Goal: Communication & Community: Answer question/provide support

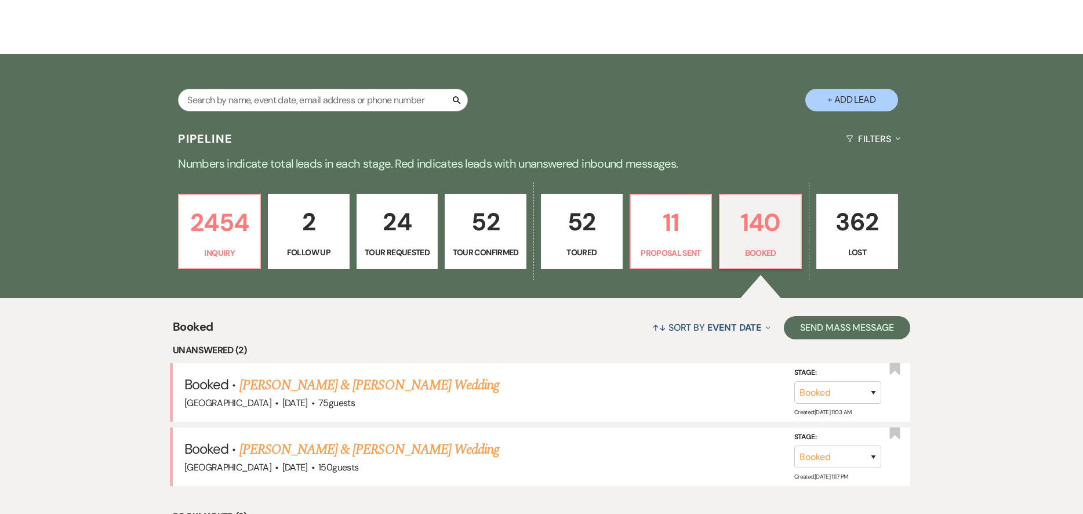
scroll to position [232, 0]
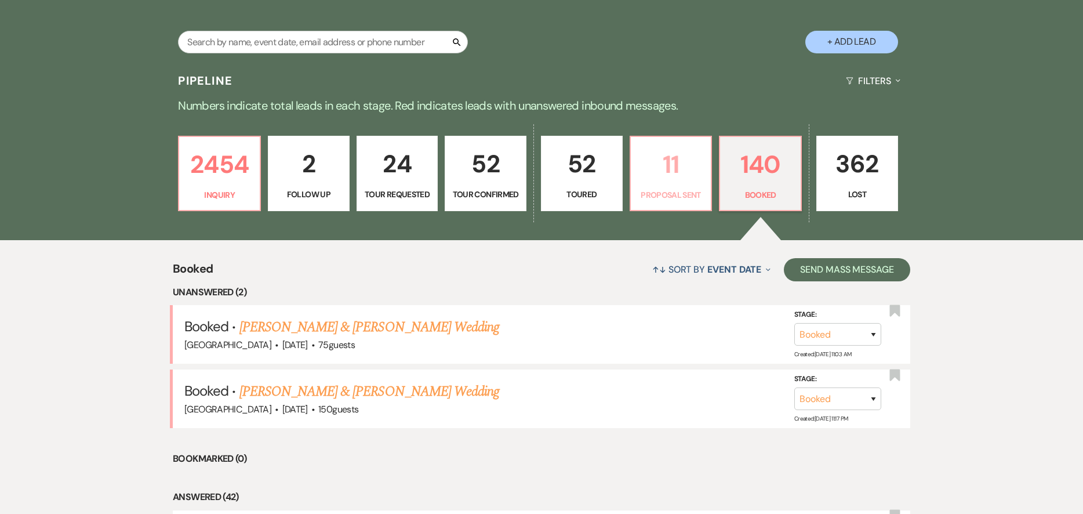
click at [690, 188] on p "Proposal Sent" at bounding box center [671, 194] width 67 height 13
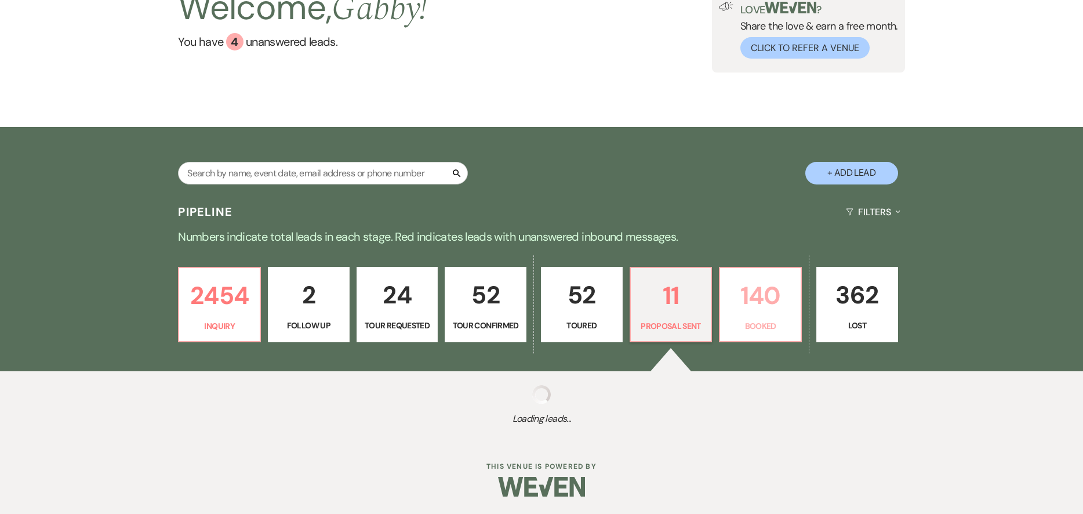
select select "6"
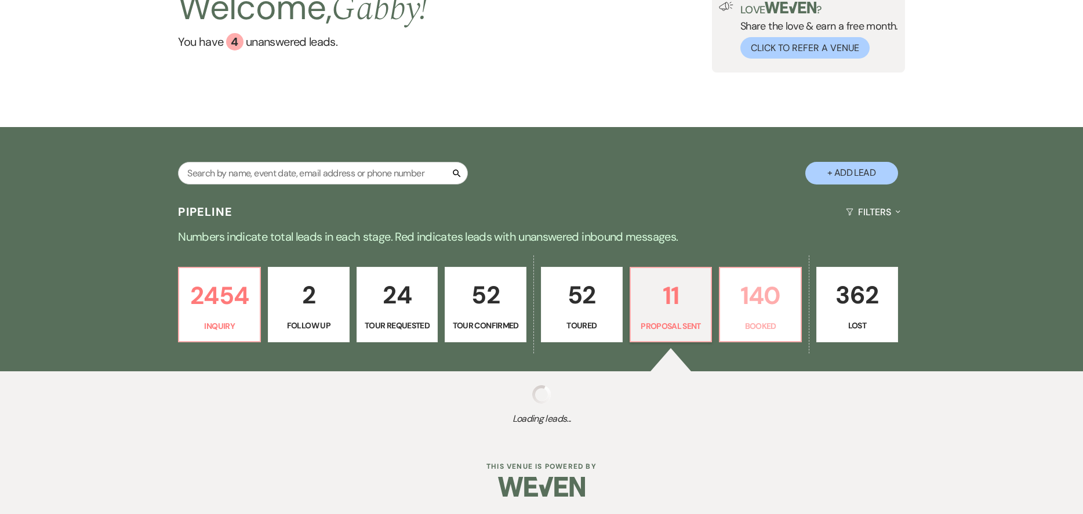
select select "6"
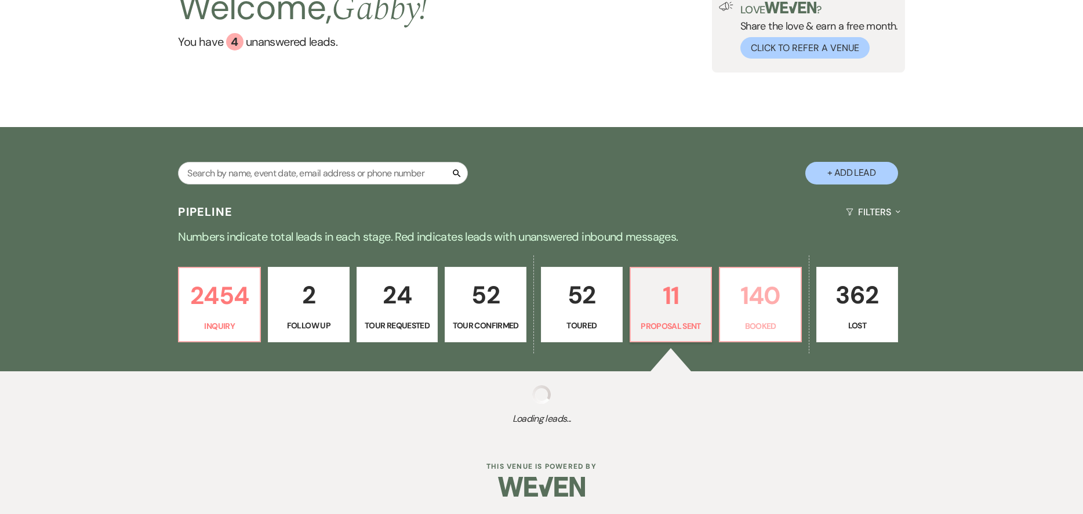
select select "6"
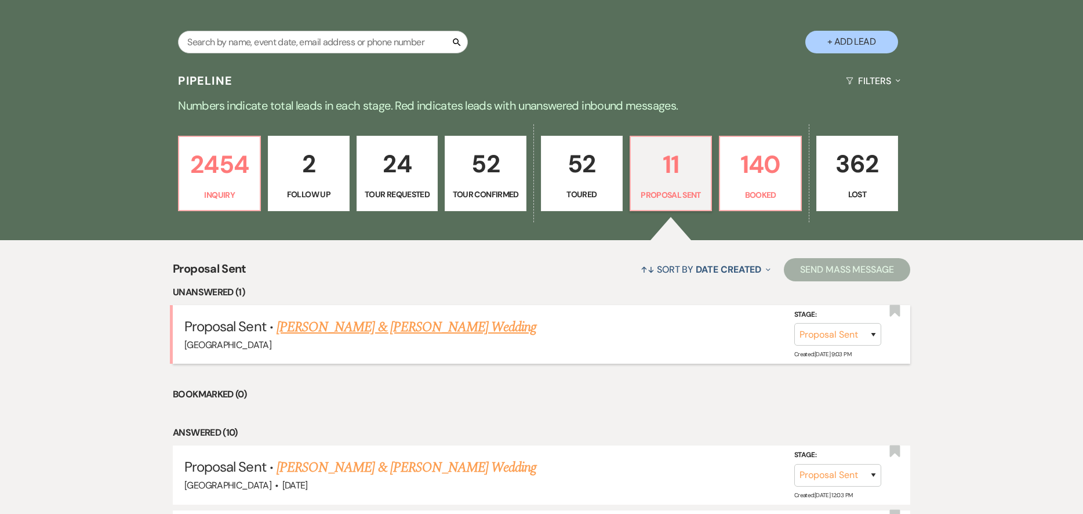
click at [412, 330] on link "[PERSON_NAME] & [PERSON_NAME] Wedding" at bounding box center [407, 327] width 260 height 21
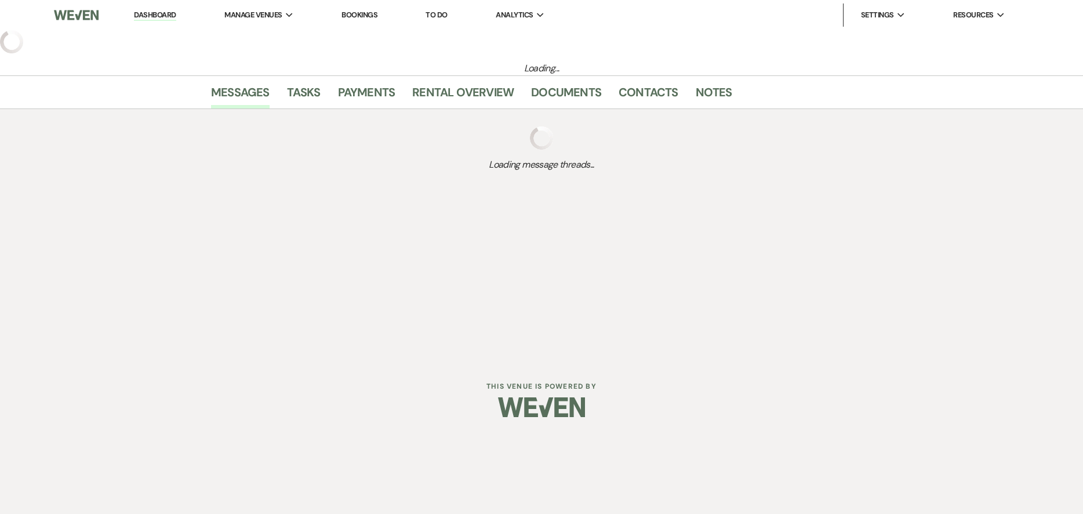
select select "6"
select select "5"
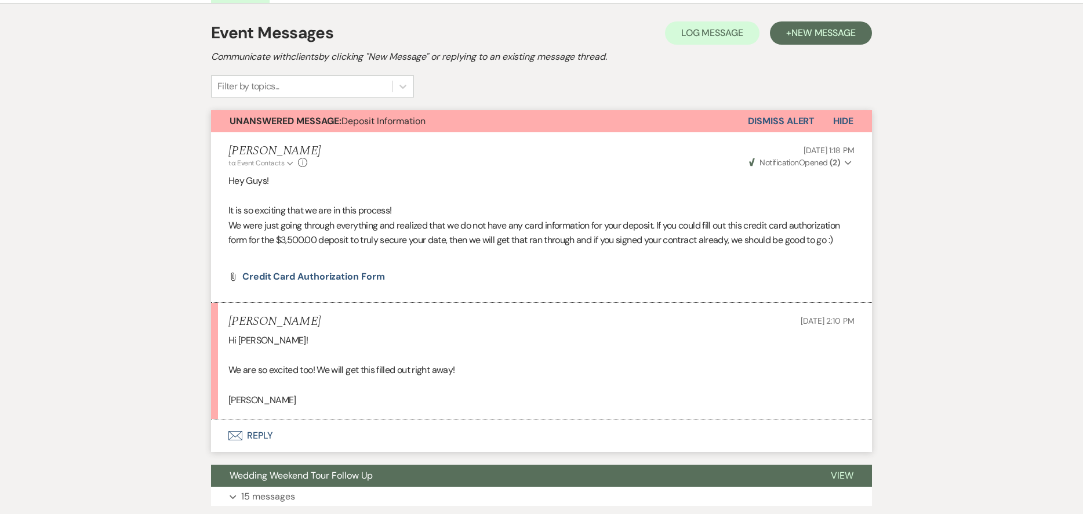
scroll to position [348, 0]
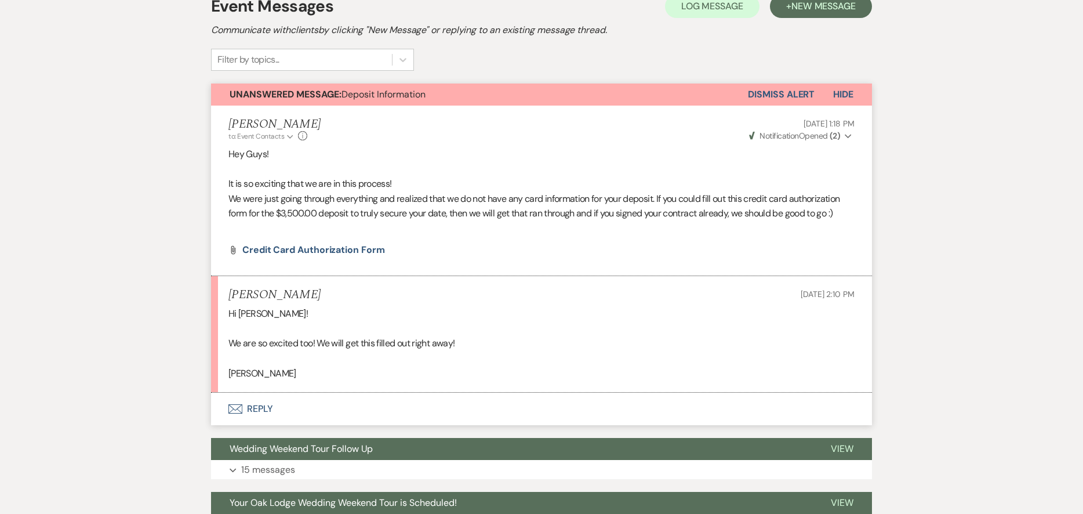
click at [785, 94] on button "Dismiss Alert" at bounding box center [781, 94] width 67 height 22
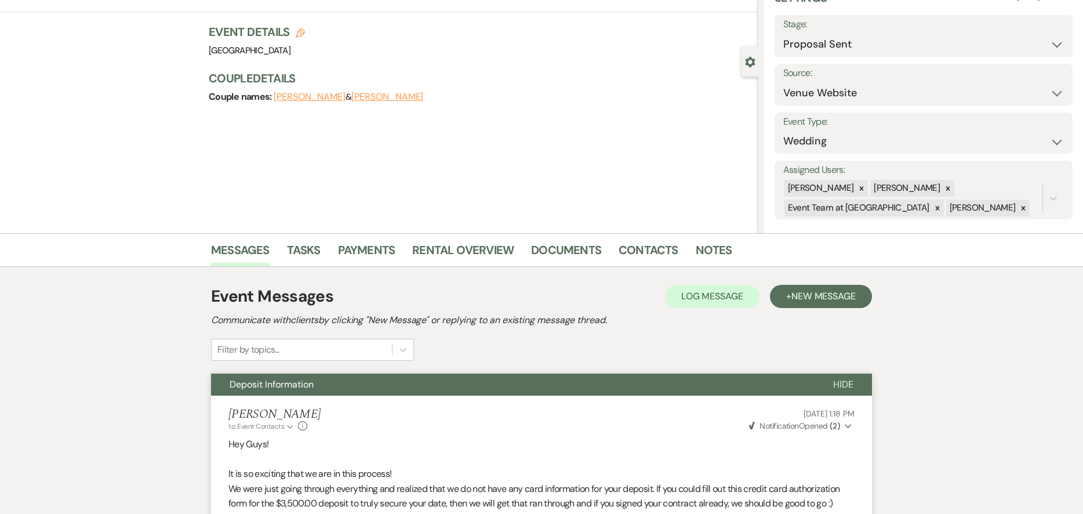
scroll to position [0, 0]
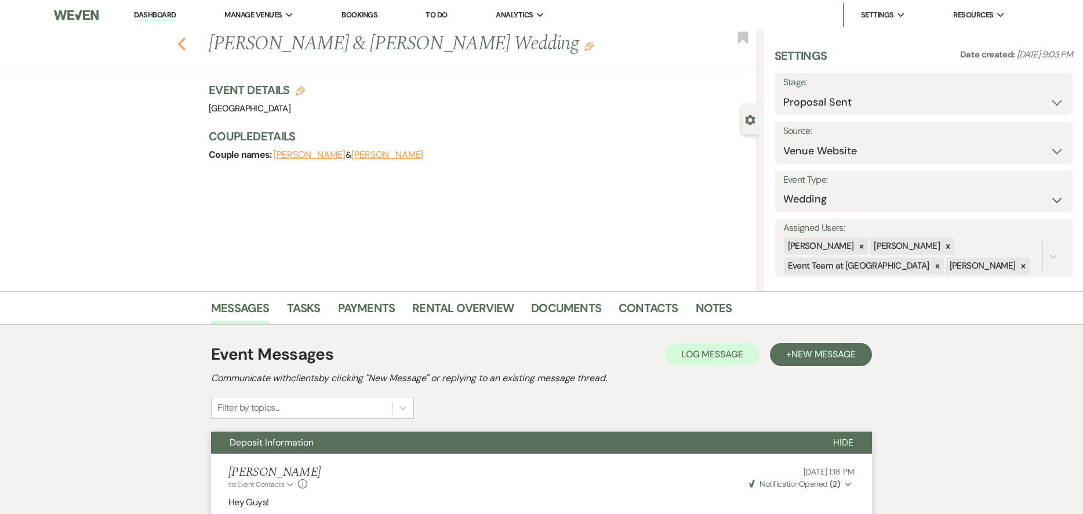
click at [182, 39] on icon "Previous" at bounding box center [181, 44] width 9 height 14
select select "6"
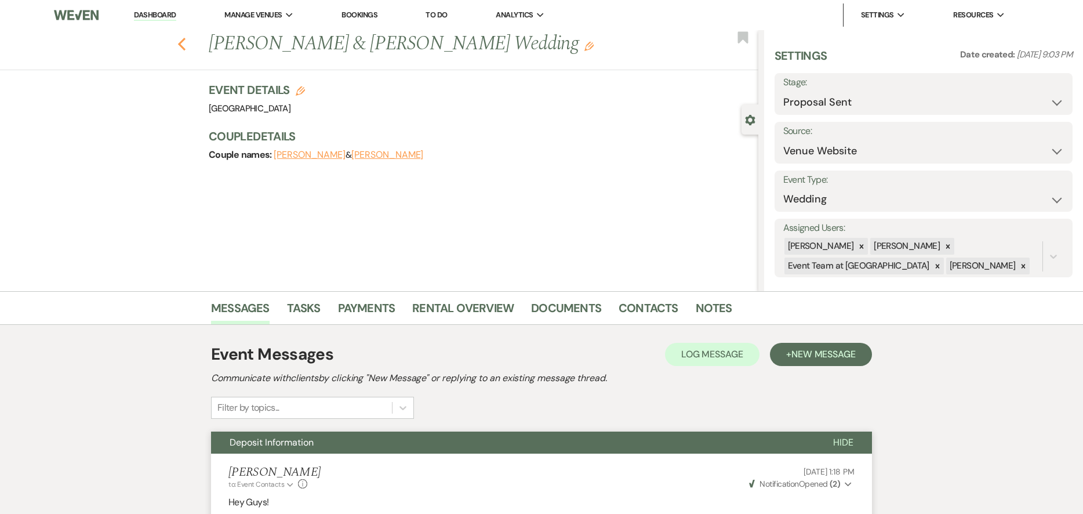
select select "6"
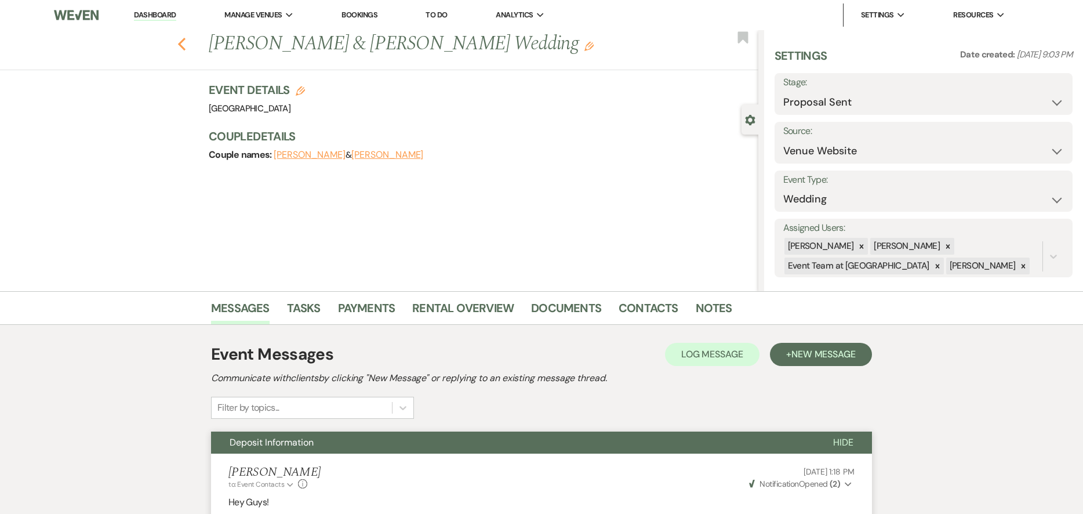
select select "6"
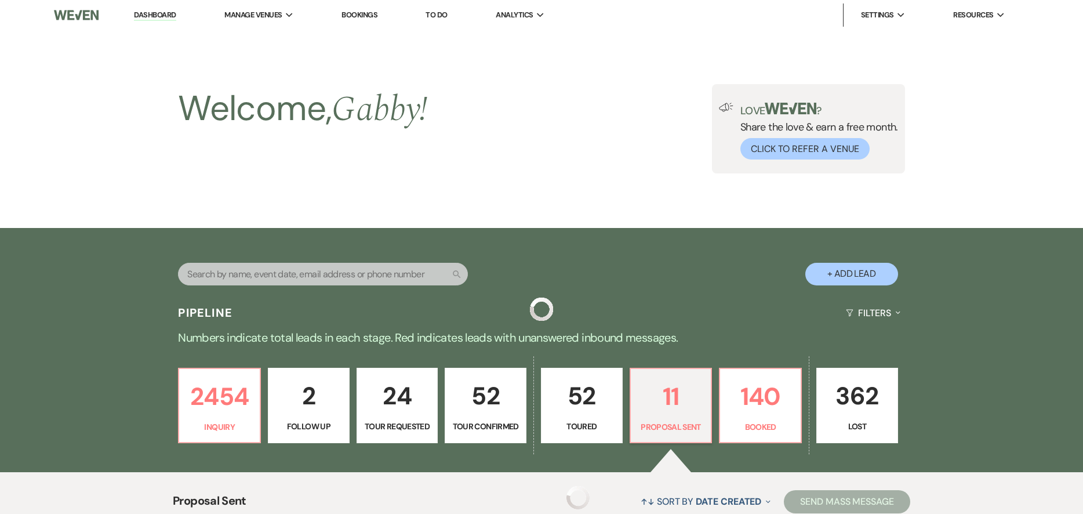
scroll to position [232, 0]
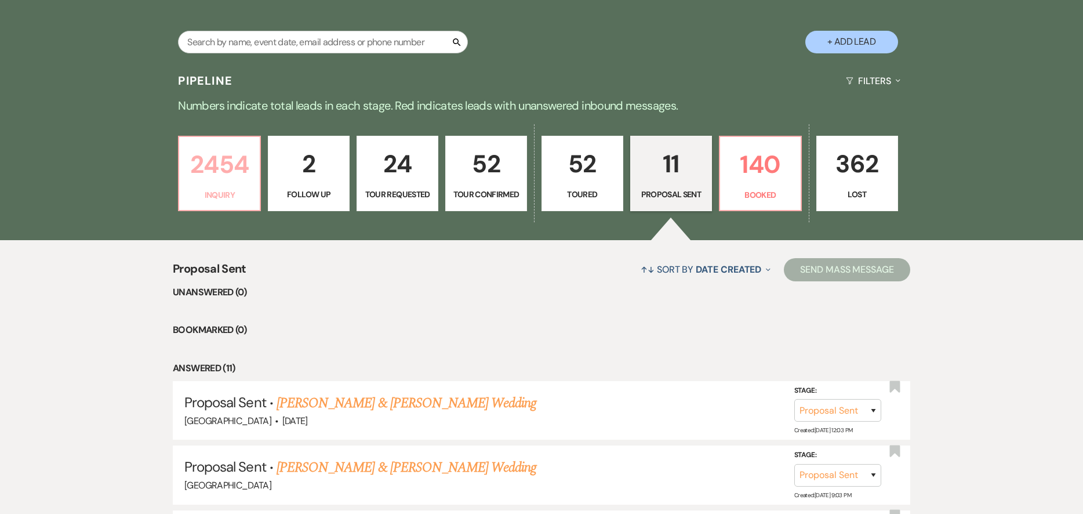
click at [226, 177] on p "2454" at bounding box center [219, 164] width 67 height 39
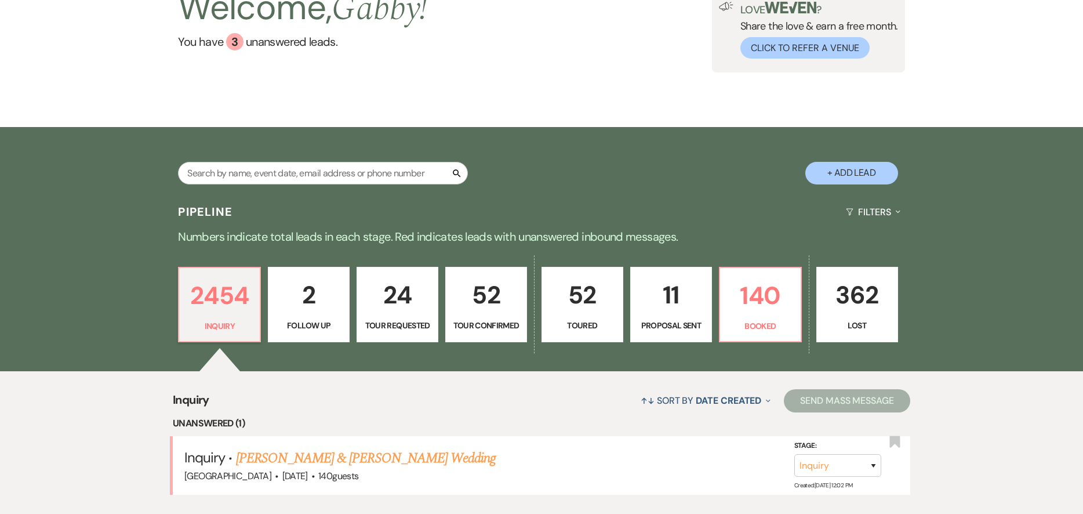
scroll to position [232, 0]
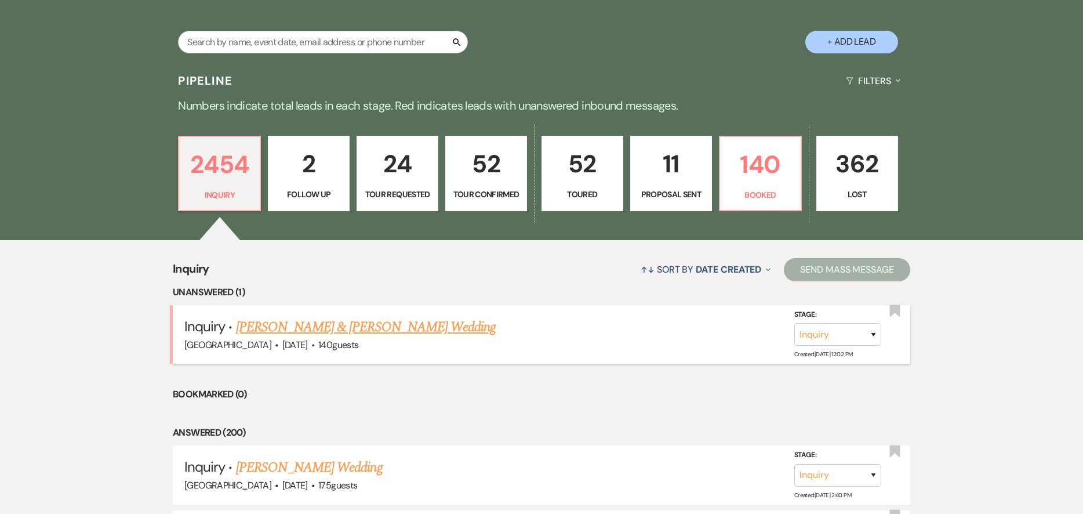
click at [267, 323] on link "[PERSON_NAME] & [PERSON_NAME] Wedding" at bounding box center [366, 327] width 260 height 21
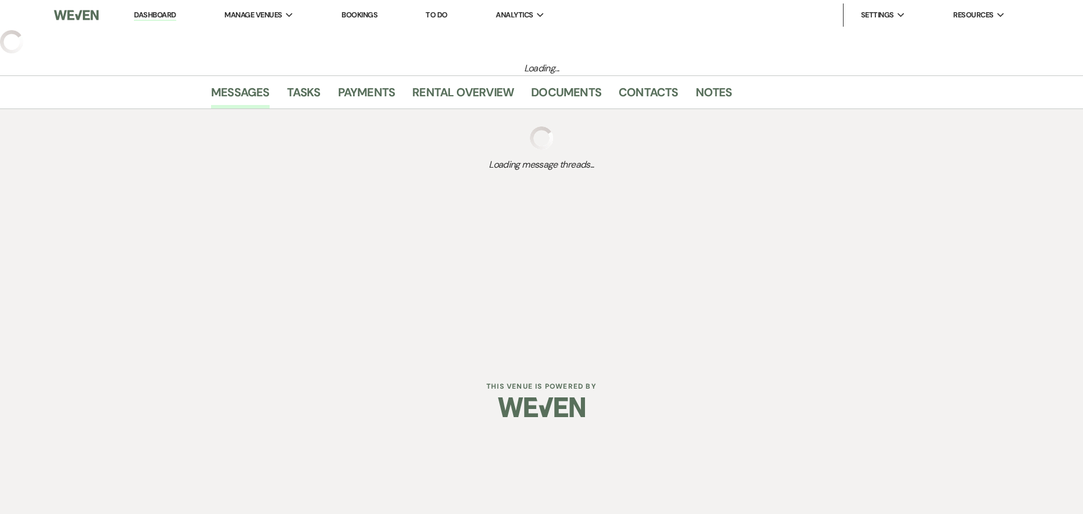
select select "5"
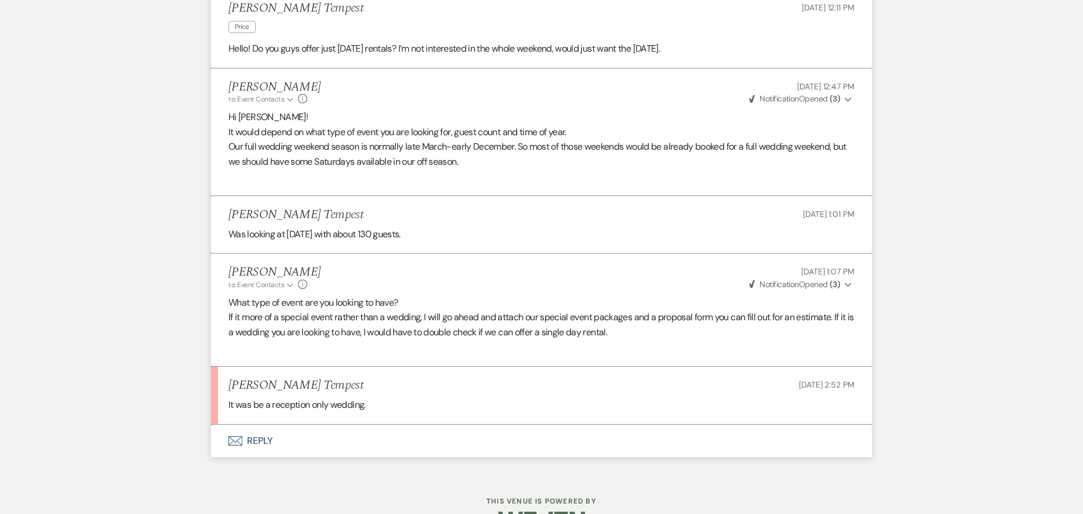
scroll to position [997, 0]
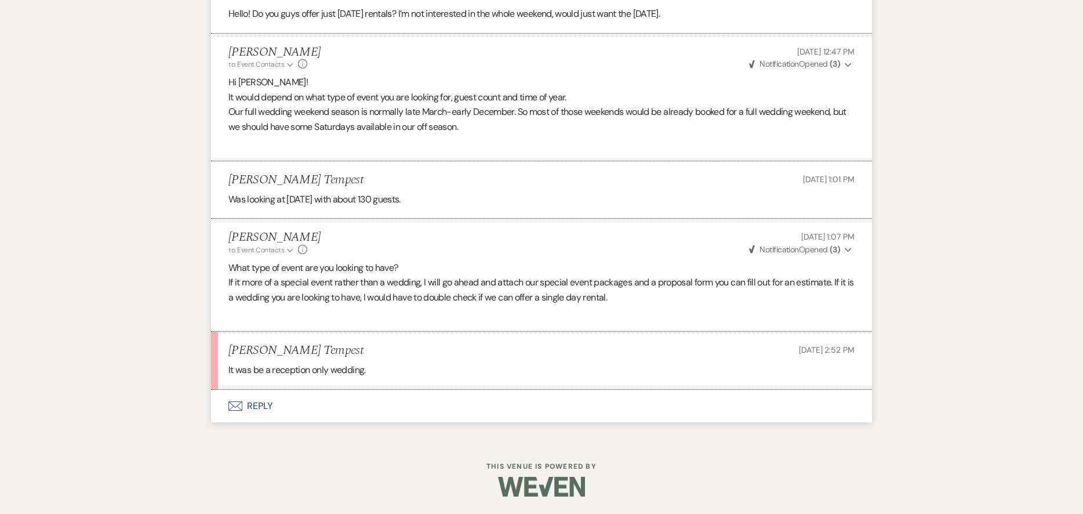
click at [344, 397] on button "Envelope Reply" at bounding box center [541, 406] width 661 height 32
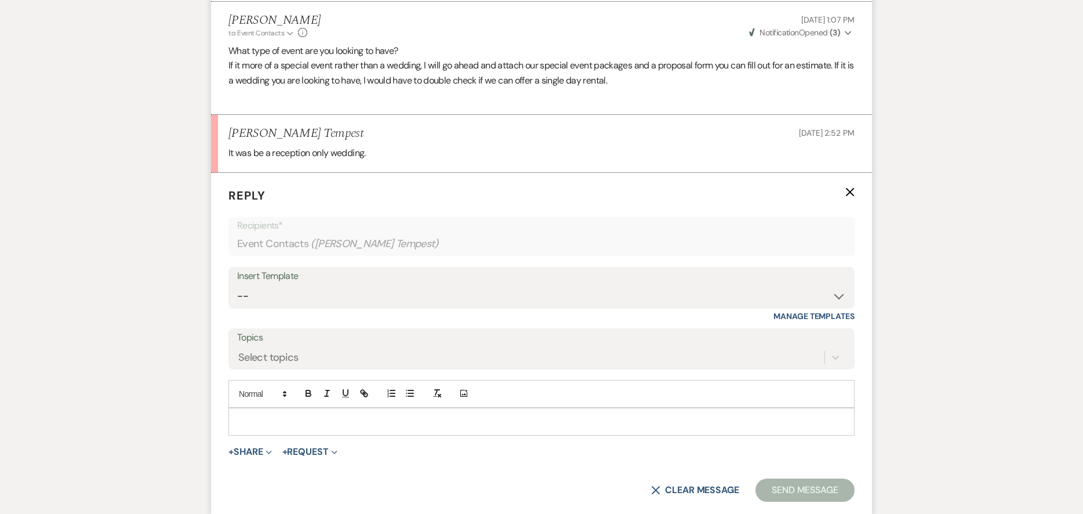
scroll to position [1219, 0]
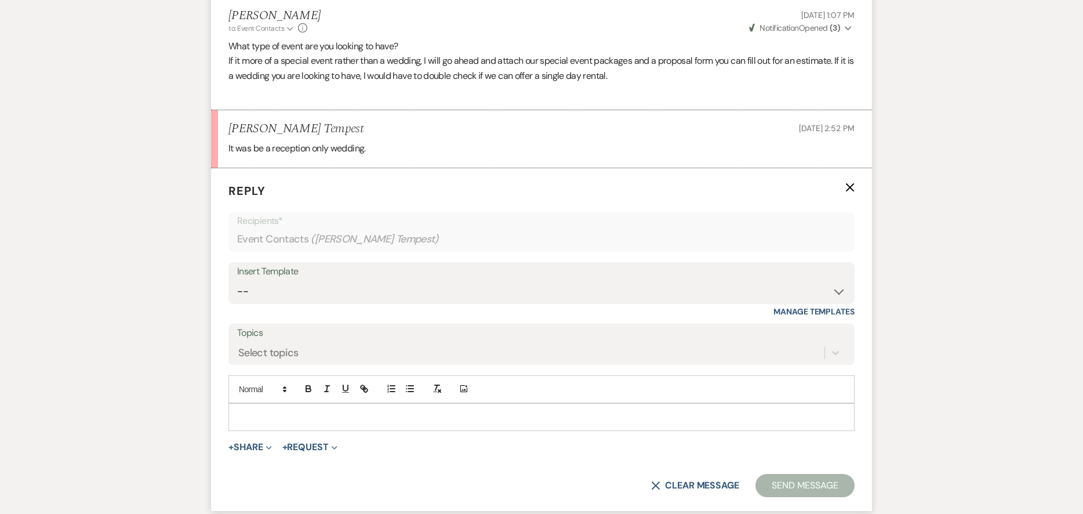
click at [343, 413] on p at bounding box center [542, 416] width 608 height 13
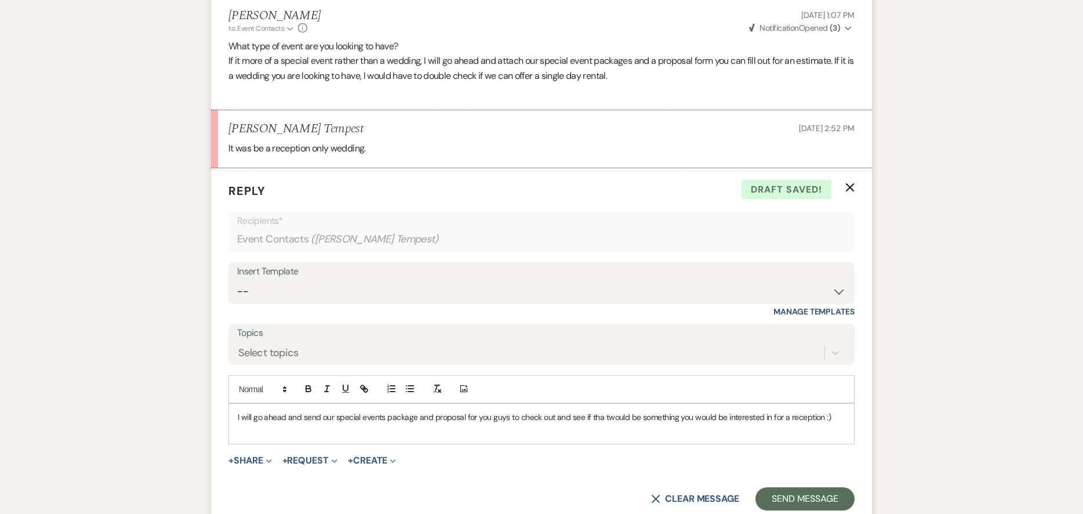
click at [601, 417] on p "I will go ahead and send our special events package and proposal for you guys t…" at bounding box center [542, 416] width 608 height 13
drag, startPoint x: 838, startPoint y: 430, endPoint x: 841, endPoint y: 424, distance: 6.3
click at [841, 425] on p at bounding box center [542, 429] width 608 height 13
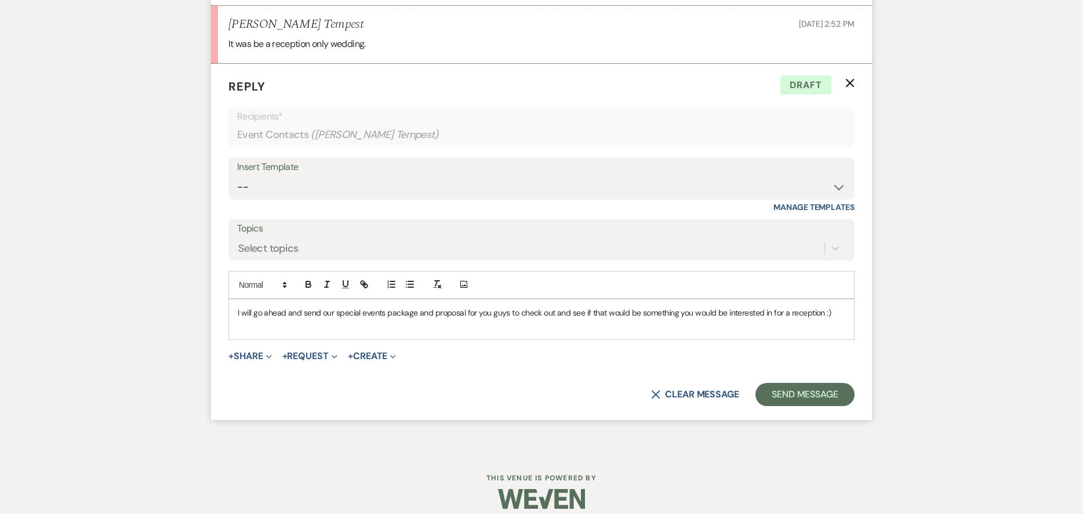
scroll to position [1335, 0]
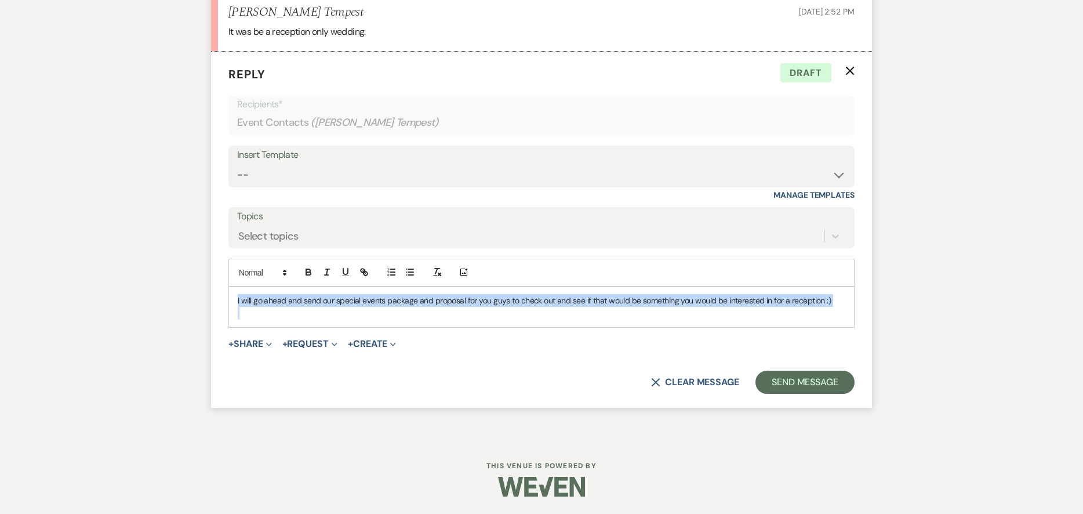
drag, startPoint x: 514, startPoint y: 311, endPoint x: 213, endPoint y: 218, distance: 314.5
click at [213, 218] on form "Reply X Draft Recipients* Event Contacts ( [PERSON_NAME] Tempest ) Insert Templ…" at bounding box center [541, 230] width 661 height 356
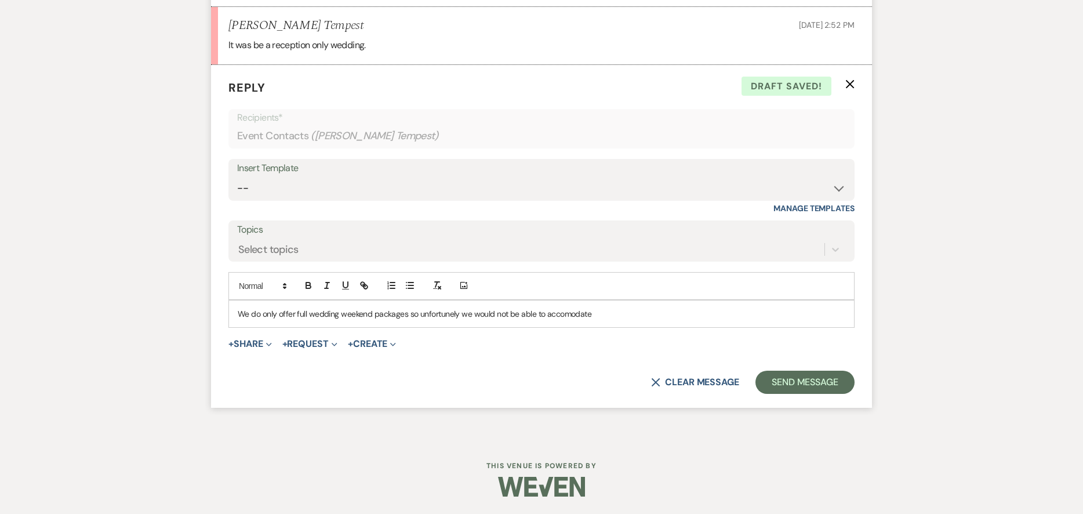
drag, startPoint x: 451, startPoint y: 317, endPoint x: 484, endPoint y: 386, distance: 76.2
click at [484, 386] on div "X Clear message Send Message" at bounding box center [541, 381] width 626 height 23
drag, startPoint x: 437, startPoint y: 310, endPoint x: 560, endPoint y: 326, distance: 124.5
click at [560, 326] on div "We do only offer full wedding weekend packages so unfortunely we would not be a…" at bounding box center [541, 313] width 625 height 27
click at [455, 315] on p "We do only offer full wedding weekend packages so unfortunely we would not be a…" at bounding box center [542, 313] width 608 height 13
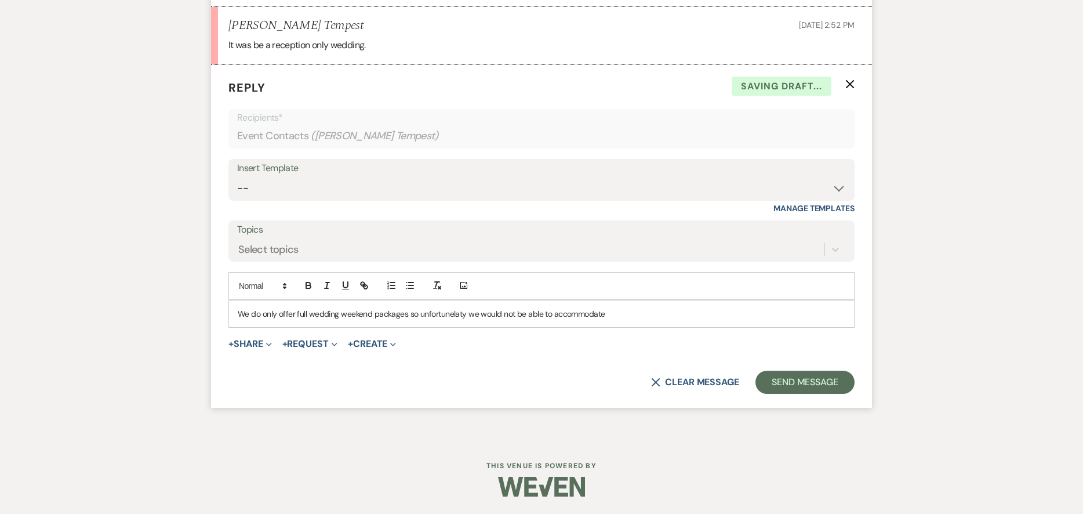
drag, startPoint x: 521, startPoint y: 341, endPoint x: 477, endPoint y: 342, distance: 44.1
click at [517, 340] on div "+ Share Expand Doc Upload Documents Add Photo Images Pref Vendors Preferred ven…" at bounding box center [541, 344] width 626 height 14
click at [605, 313] on p "We do only offer full wedding weekend packages so unfortunately we would not be…" at bounding box center [542, 313] width 608 height 13
click at [780, 375] on button "Send Message" at bounding box center [804, 381] width 99 height 23
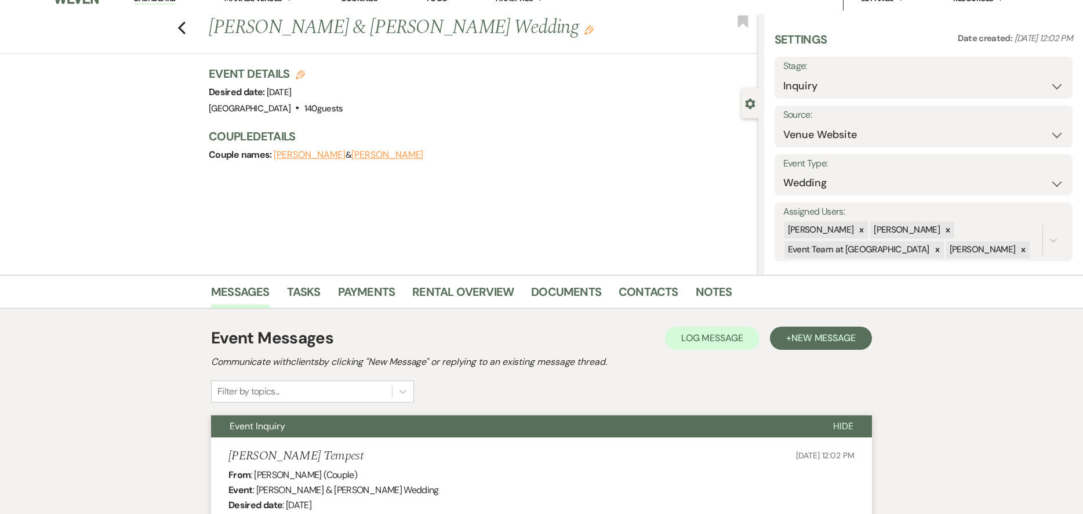
scroll to position [0, 0]
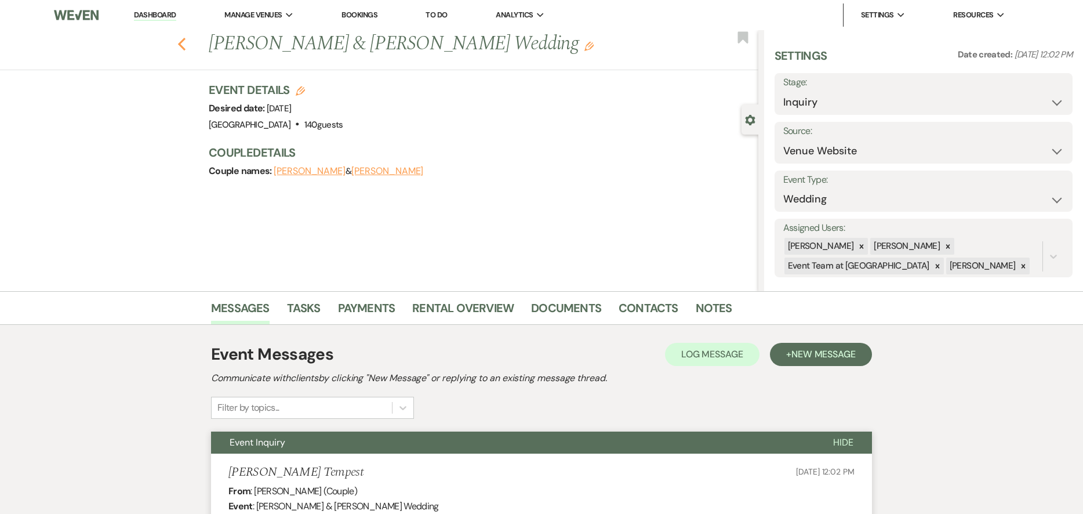
click at [186, 40] on use "button" at bounding box center [182, 44] width 8 height 13
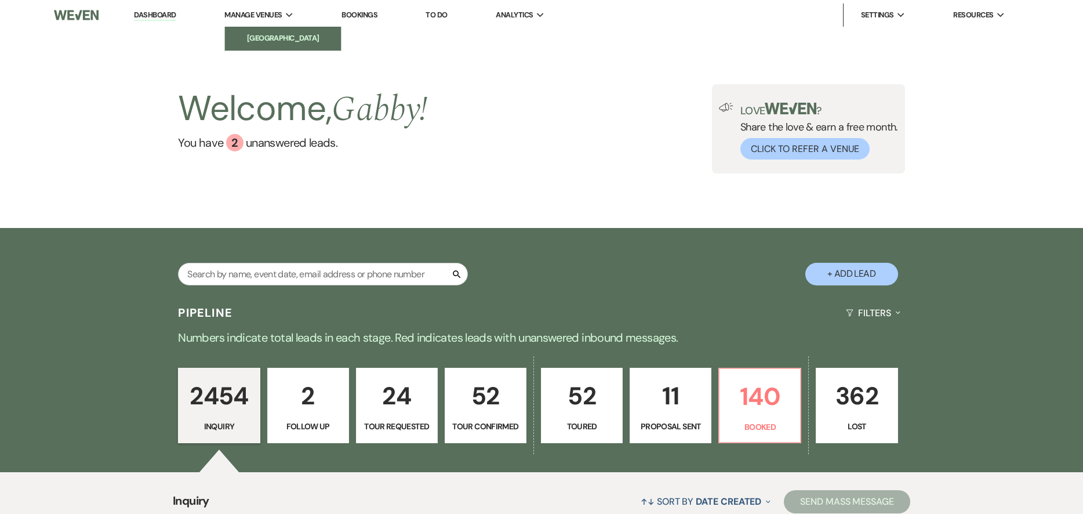
click at [284, 41] on li "[GEOGRAPHIC_DATA]" at bounding box center [283, 38] width 104 height 12
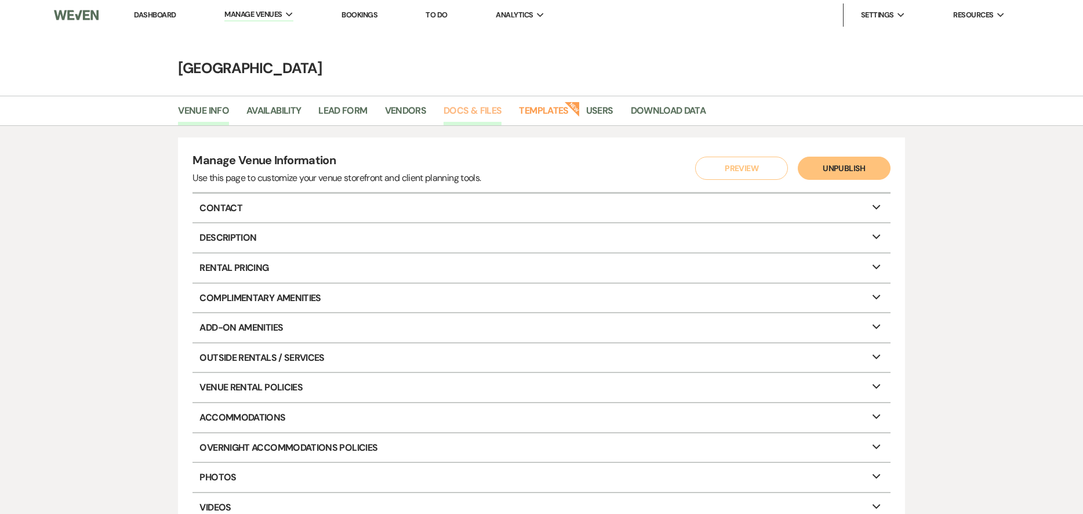
click at [494, 104] on link "Docs & Files" at bounding box center [473, 114] width 58 height 22
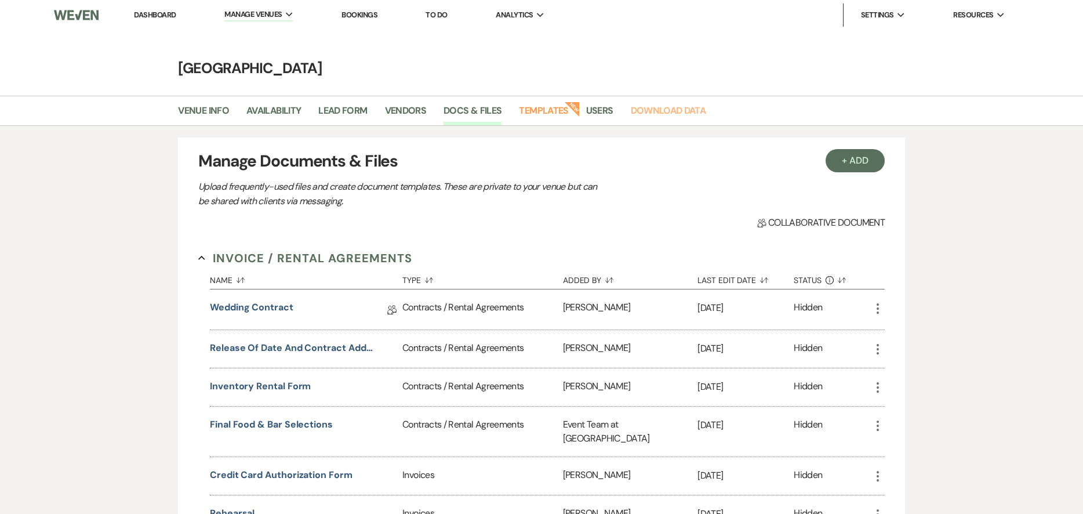
click at [668, 103] on link "Download Data" at bounding box center [668, 114] width 75 height 22
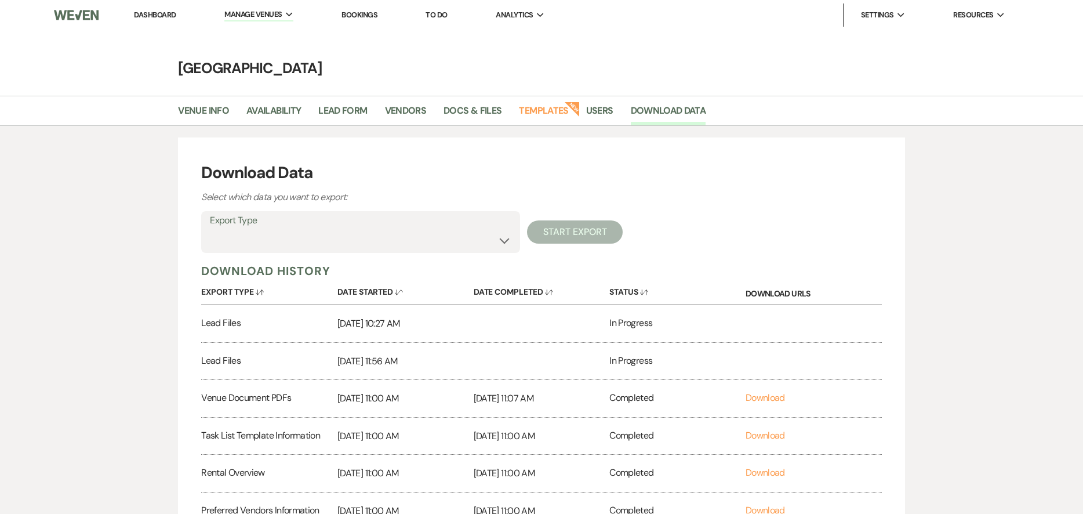
click at [165, 15] on link "Dashboard" at bounding box center [155, 15] width 42 height 10
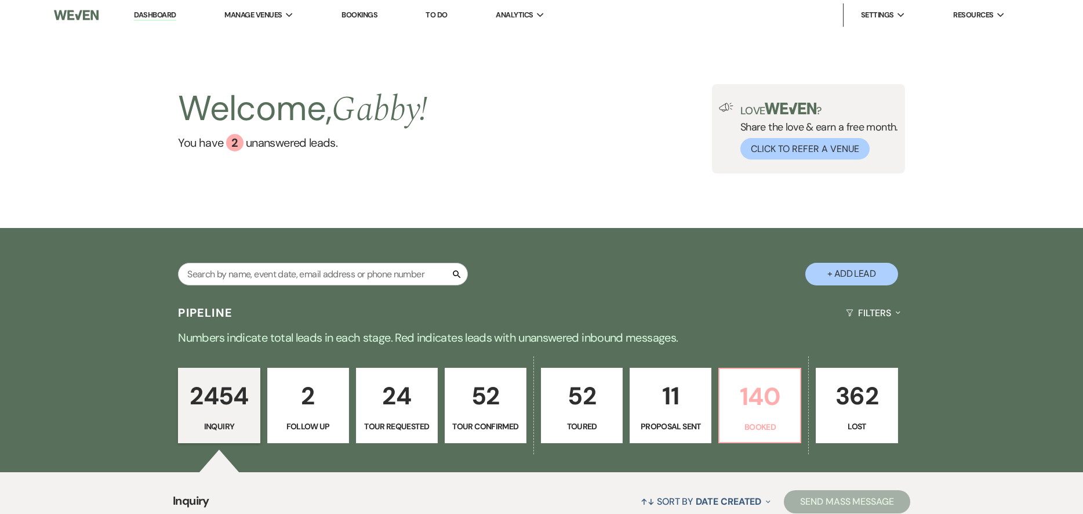
drag, startPoint x: 763, startPoint y: 402, endPoint x: 585, endPoint y: 256, distance: 229.9
click at [763, 401] on p "140" at bounding box center [759, 396] width 67 height 39
select select "7"
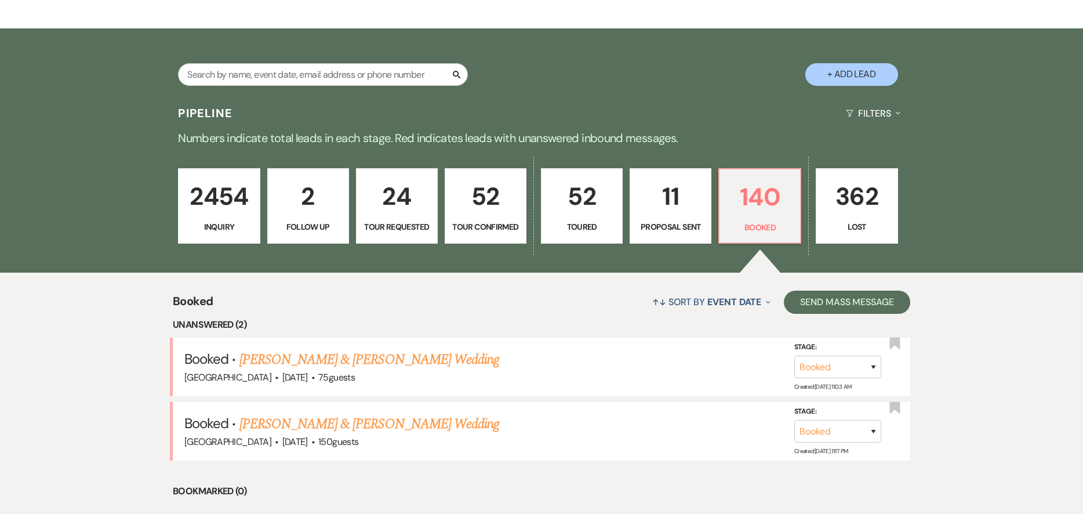
scroll to position [290, 0]
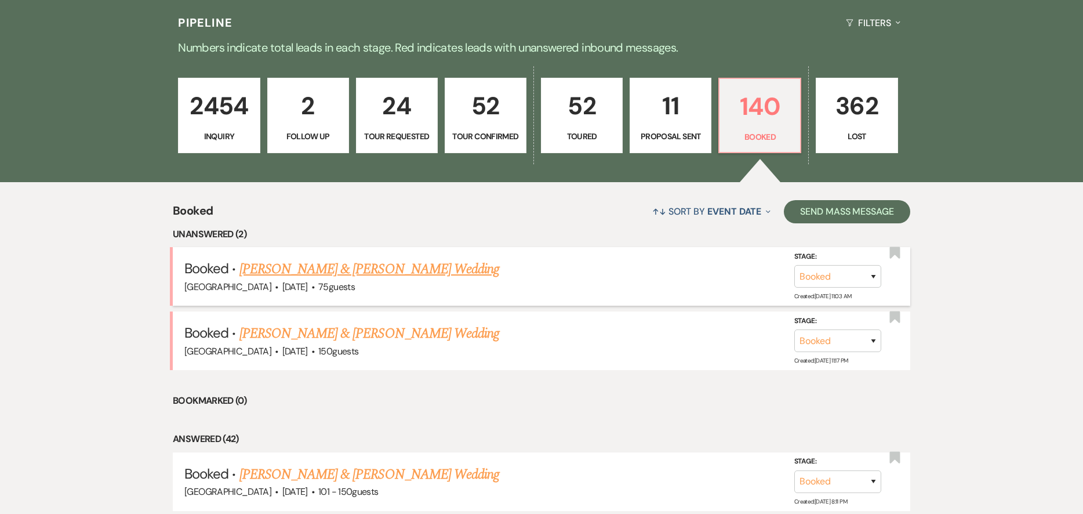
click at [370, 265] on link "[PERSON_NAME] & [PERSON_NAME] Wedding" at bounding box center [369, 269] width 260 height 21
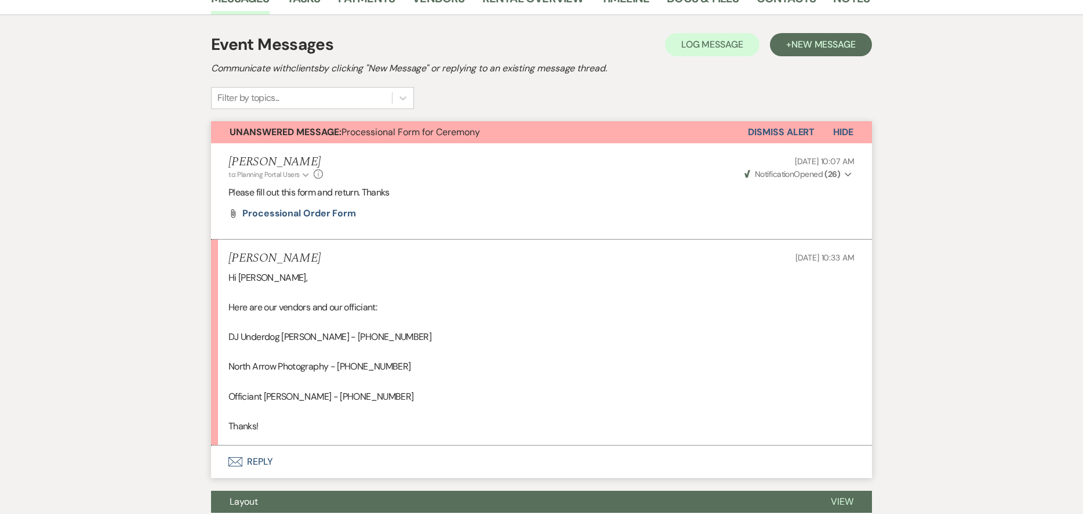
scroll to position [290, 0]
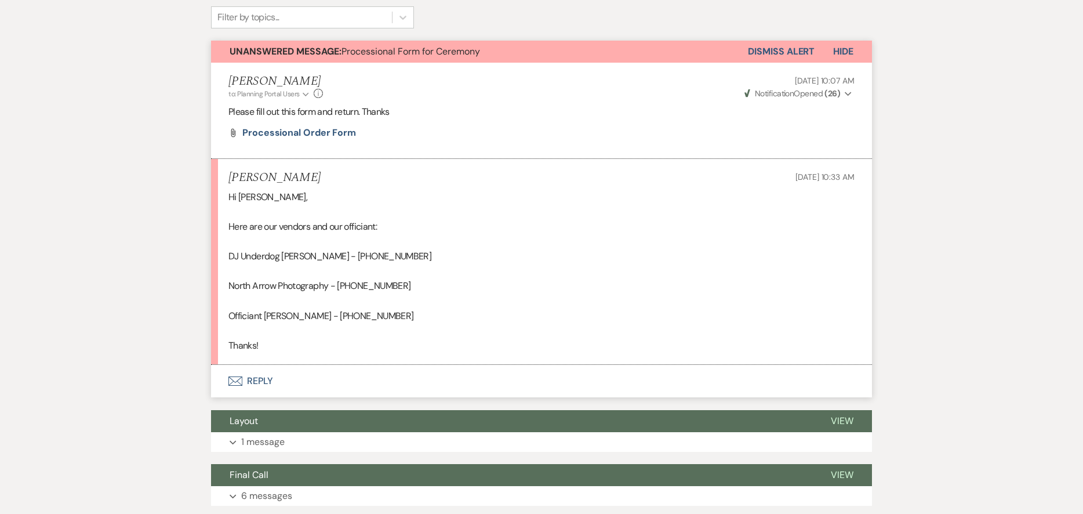
drag, startPoint x: 775, startPoint y: 54, endPoint x: 733, endPoint y: 113, distance: 71.9
click at [775, 54] on button "Dismiss Alert" at bounding box center [781, 52] width 67 height 22
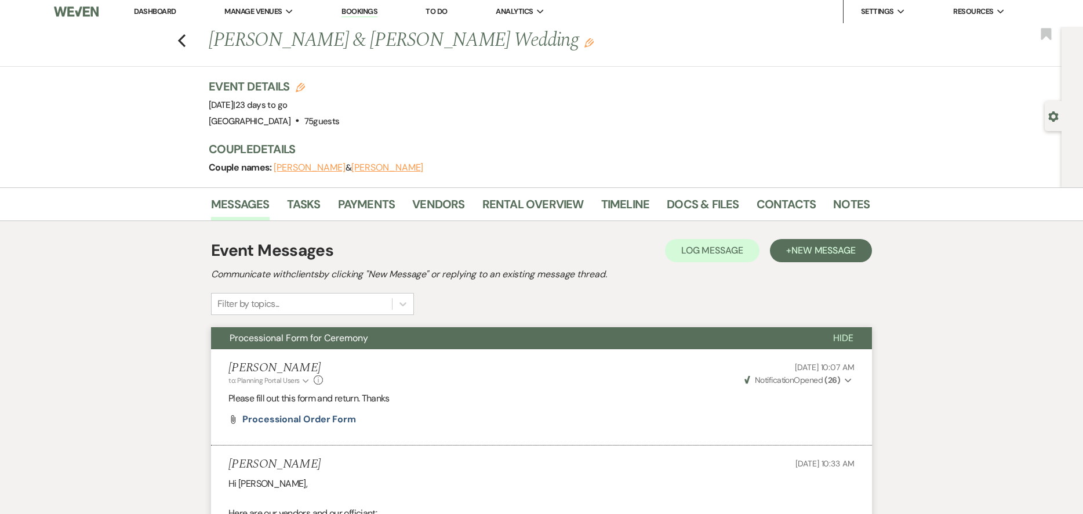
scroll to position [0, 0]
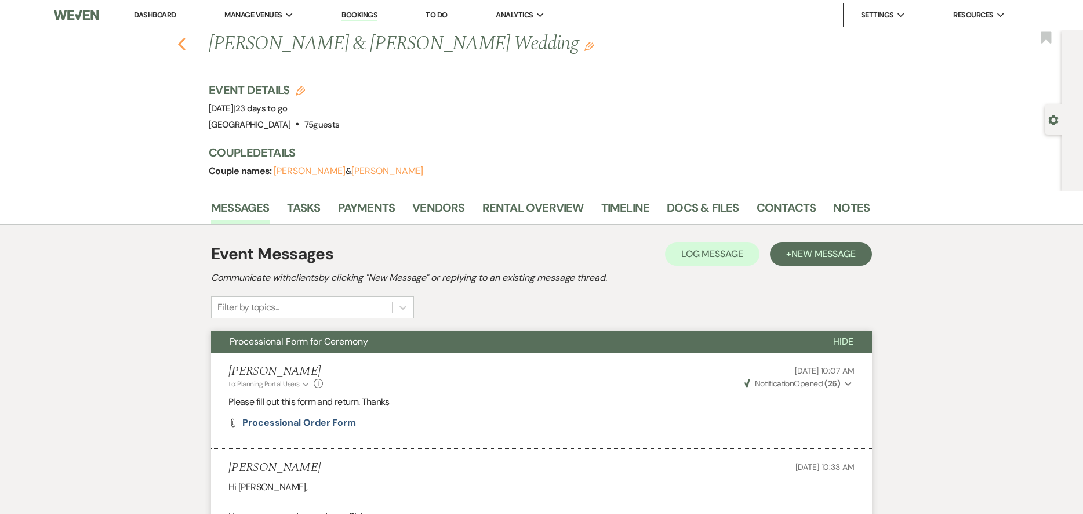
click at [186, 43] on icon "Previous" at bounding box center [181, 44] width 9 height 14
select select "7"
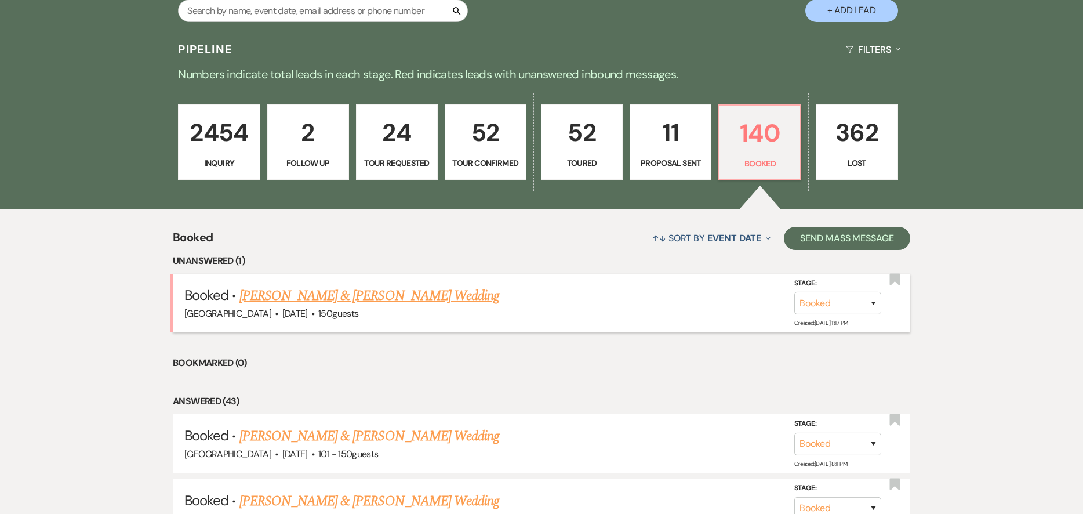
scroll to position [290, 0]
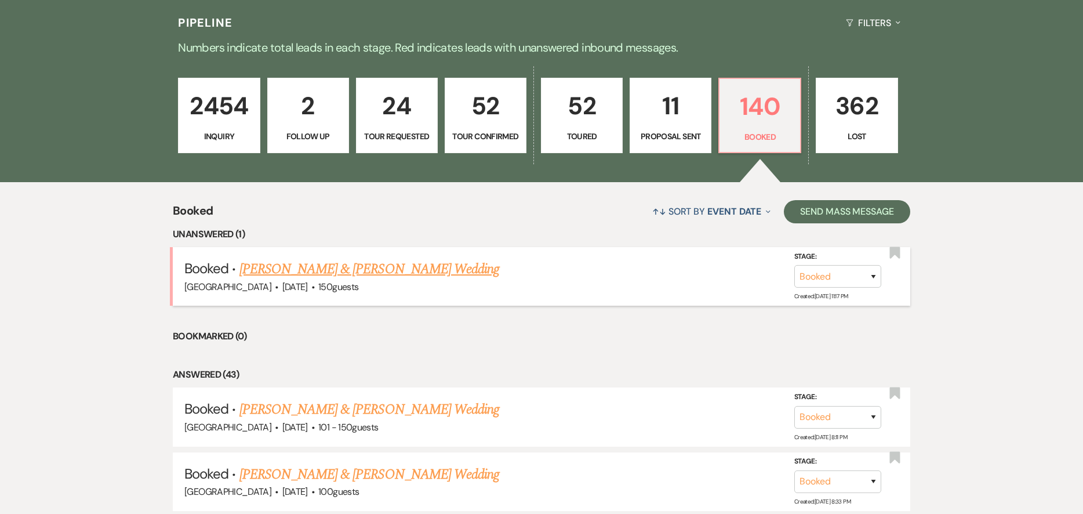
click at [395, 268] on link "[PERSON_NAME] & [PERSON_NAME] Wedding" at bounding box center [369, 269] width 260 height 21
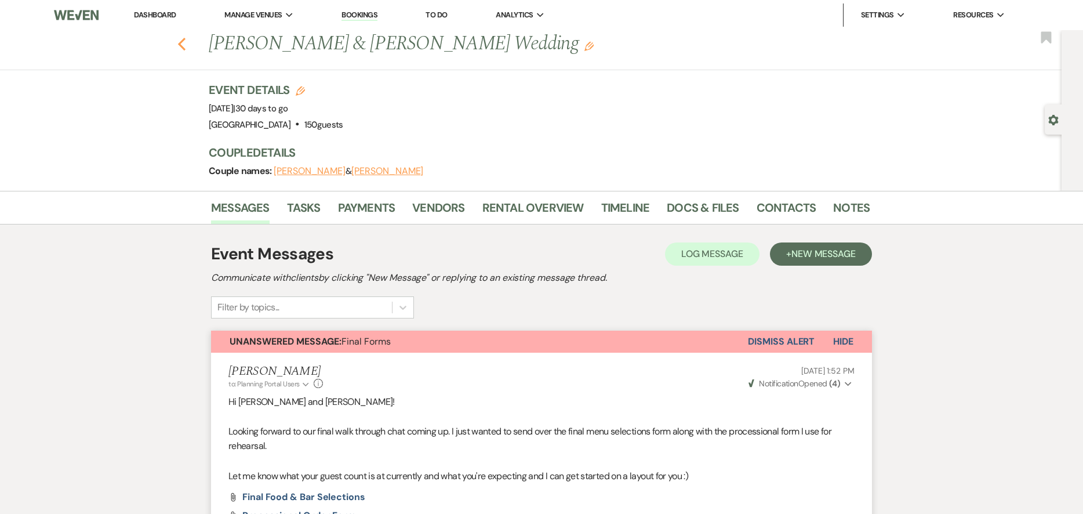
click at [186, 44] on icon "Previous" at bounding box center [181, 44] width 9 height 14
select select "7"
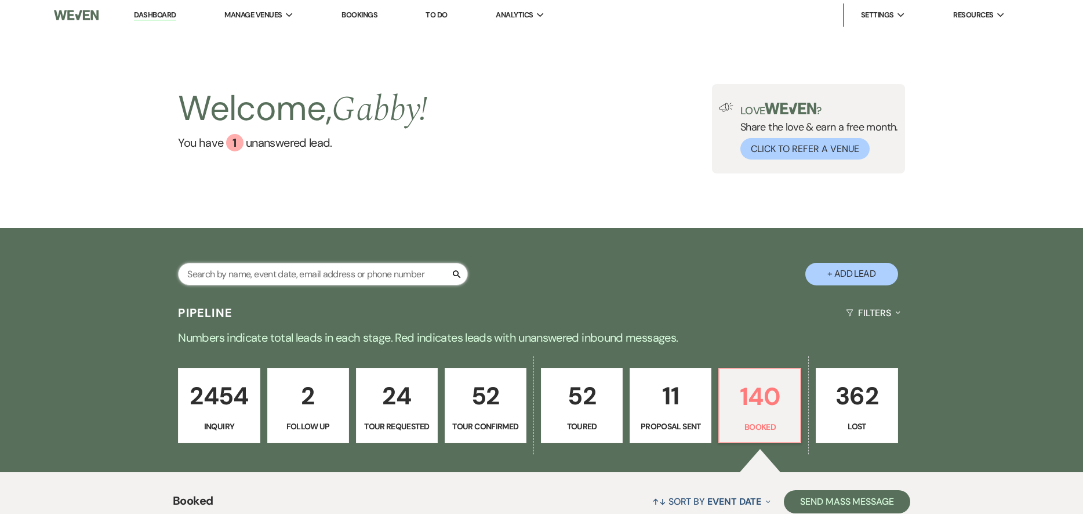
click at [353, 278] on input "text" at bounding box center [323, 274] width 290 height 23
type input "[PERSON_NAME]"
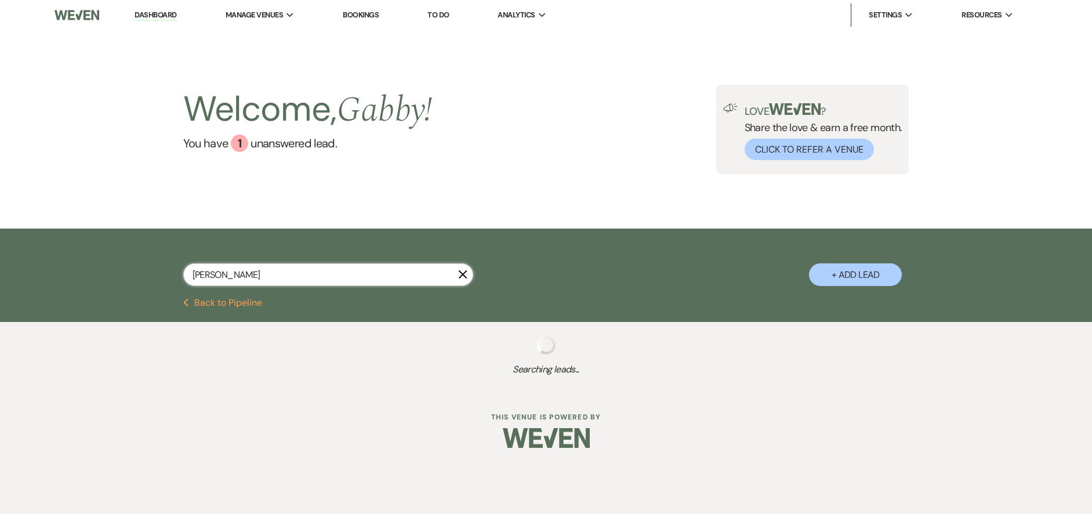
select select "4"
select select "5"
select select "2"
select select "4"
select select "8"
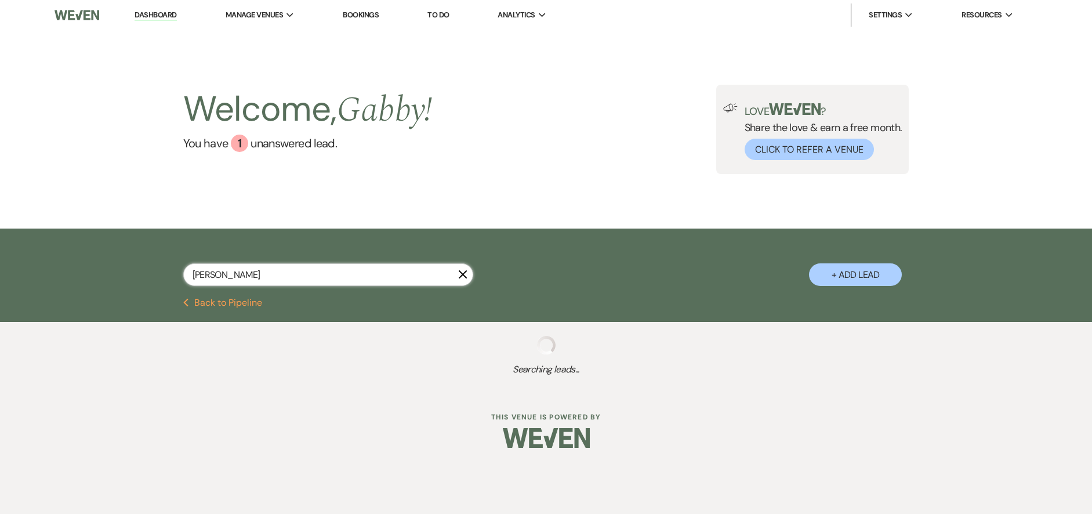
select select "8"
select select "5"
select select "2"
select select "8"
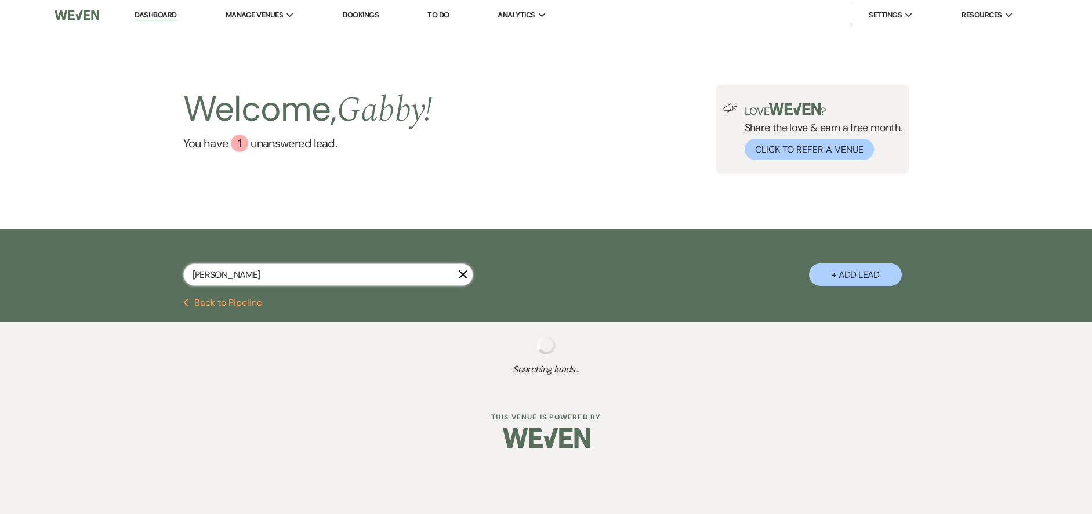
select select "5"
select select "8"
select select "5"
select select "8"
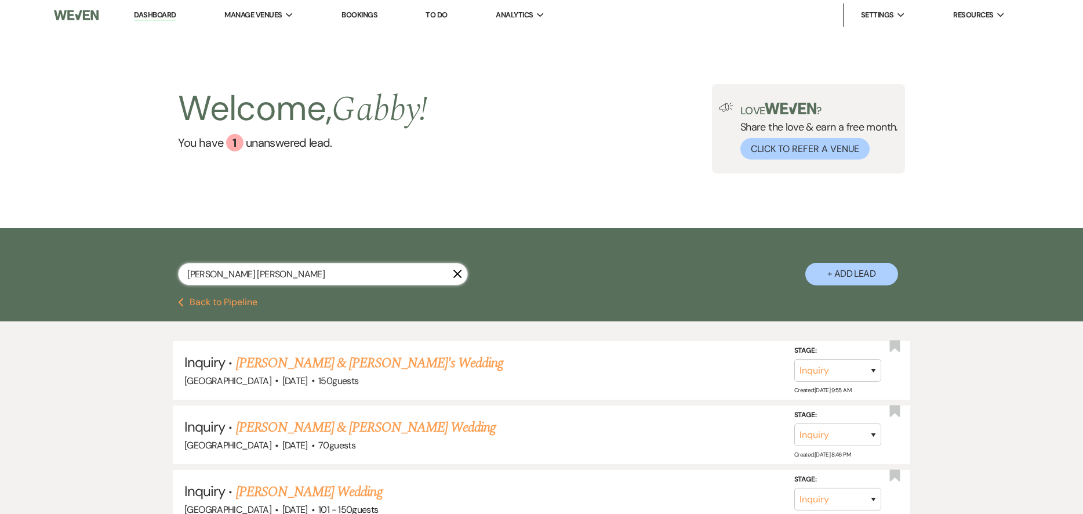
type input "[PERSON_NAME]"
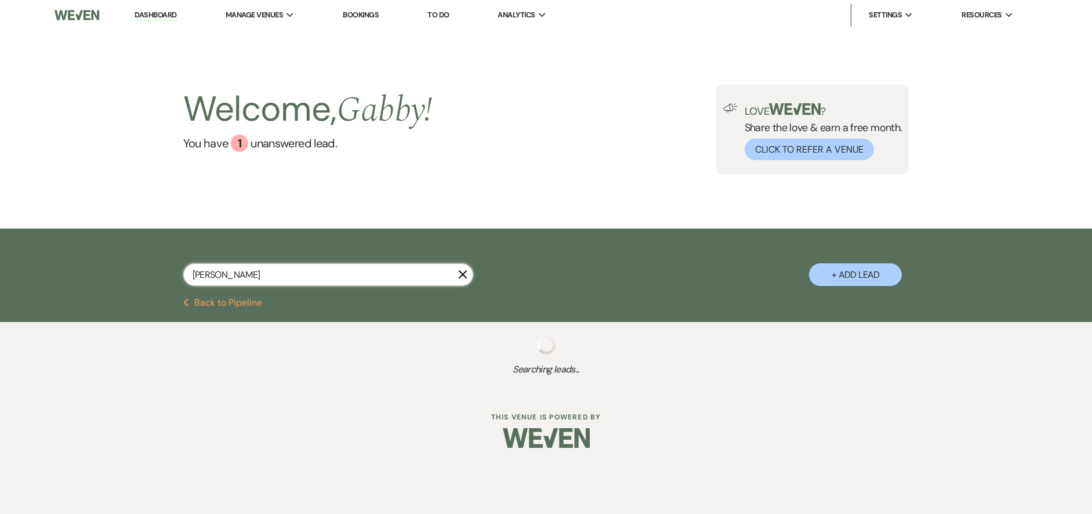
select select "4"
select select "5"
select select "2"
select select "4"
select select "8"
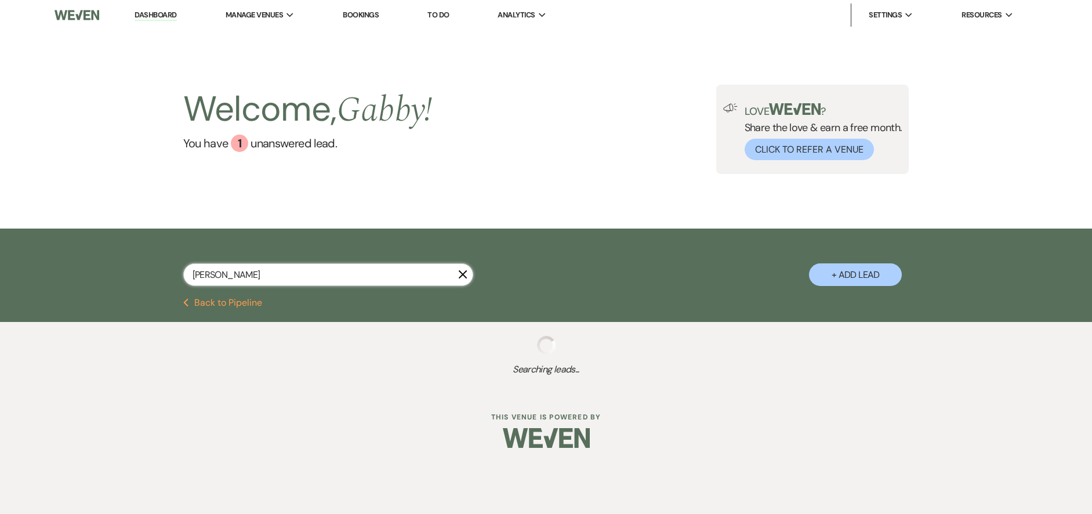
select select "8"
select select "5"
select select "2"
select select "8"
select select "5"
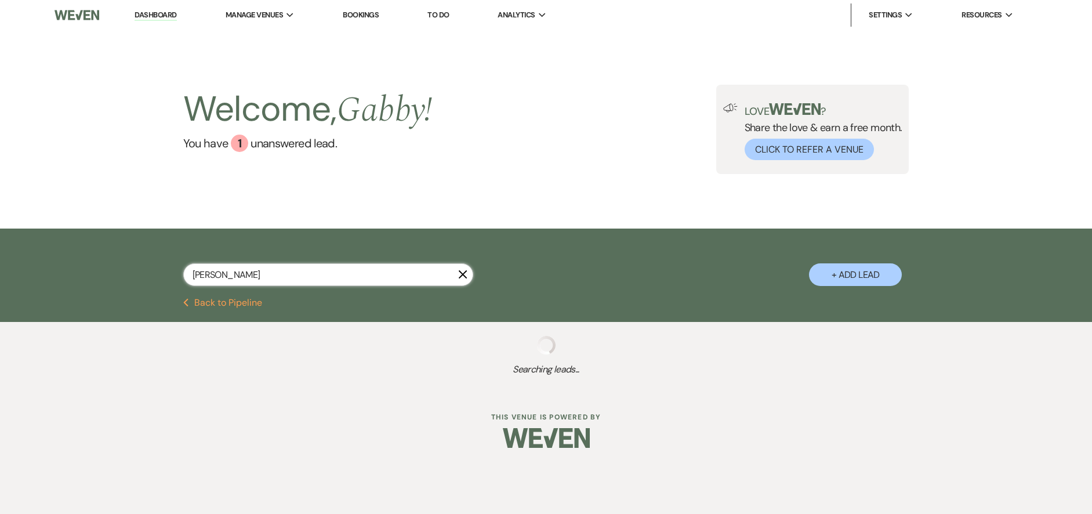
select select "8"
select select "5"
select select "8"
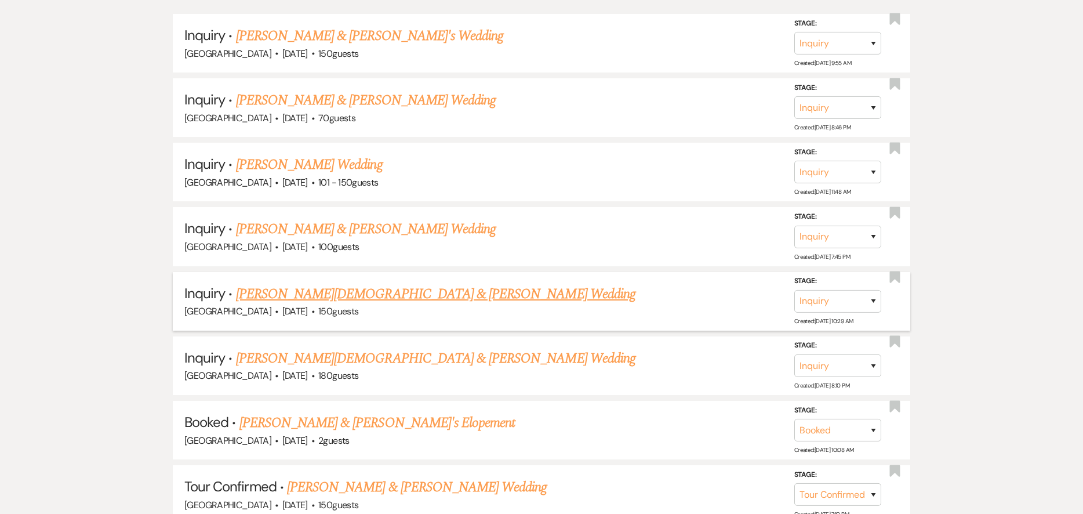
scroll to position [348, 0]
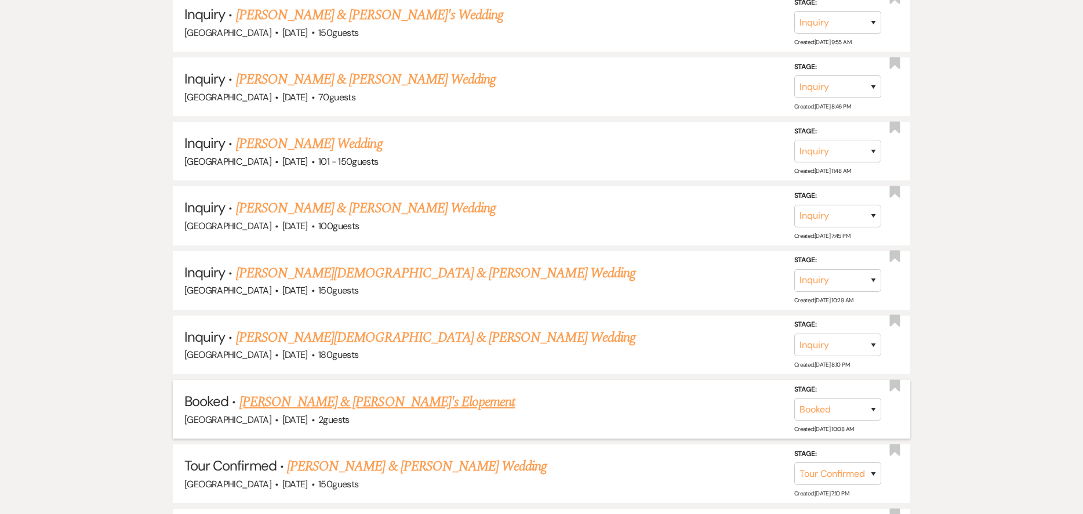
type input "[PERSON_NAME]"
click at [346, 402] on link "[PERSON_NAME] & [PERSON_NAME]'s Elopement" at bounding box center [377, 401] width 276 height 21
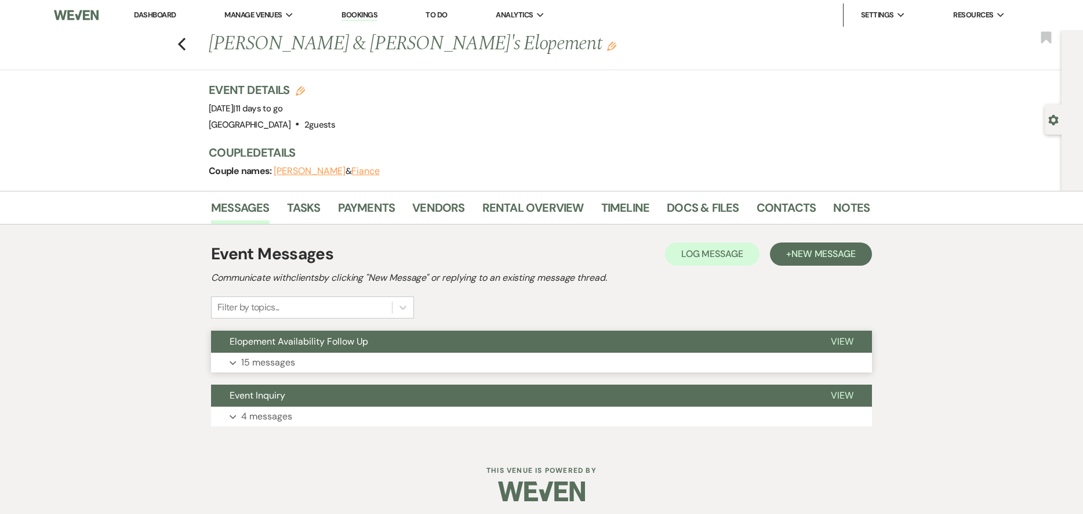
click at [373, 344] on button "Elopement Availability Follow Up" at bounding box center [511, 341] width 601 height 22
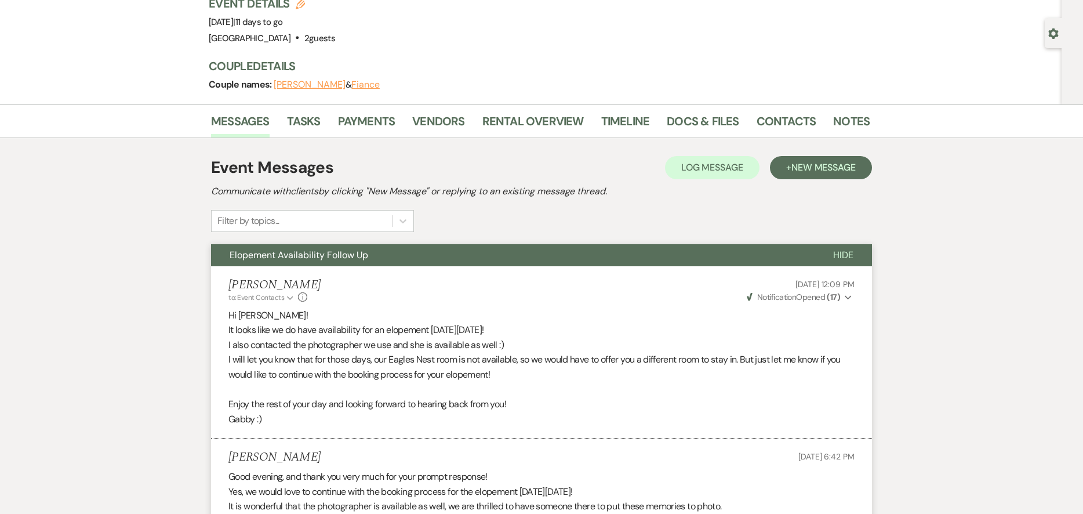
scroll to position [116, 0]
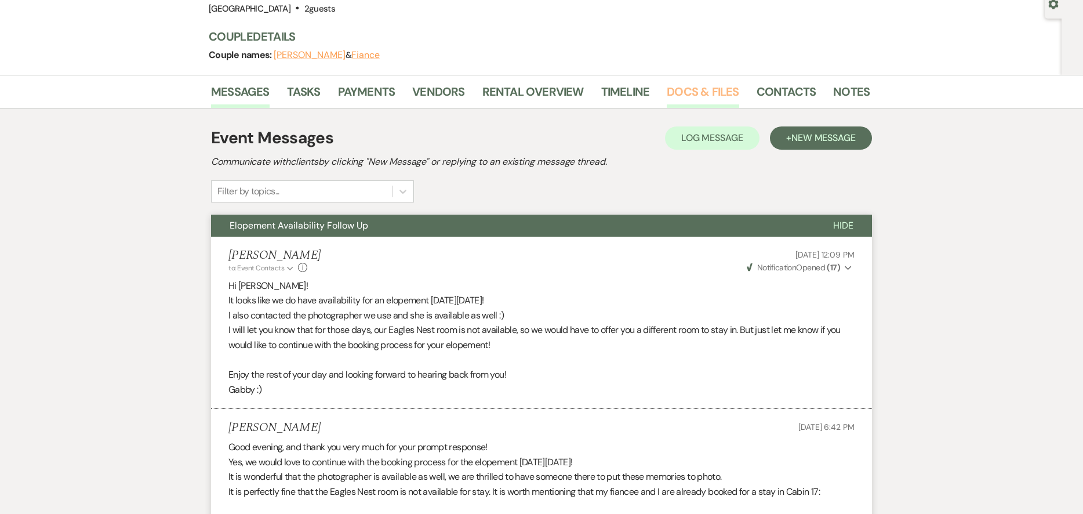
click at [728, 88] on link "Docs & Files" at bounding box center [703, 95] width 72 height 26
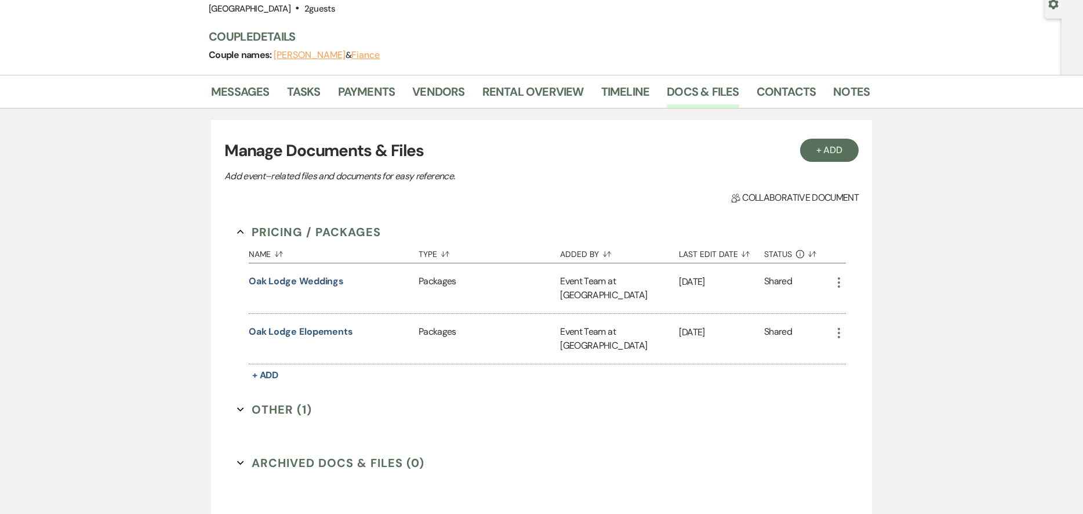
click at [303, 401] on button "Other (1) Expand" at bounding box center [274, 409] width 75 height 17
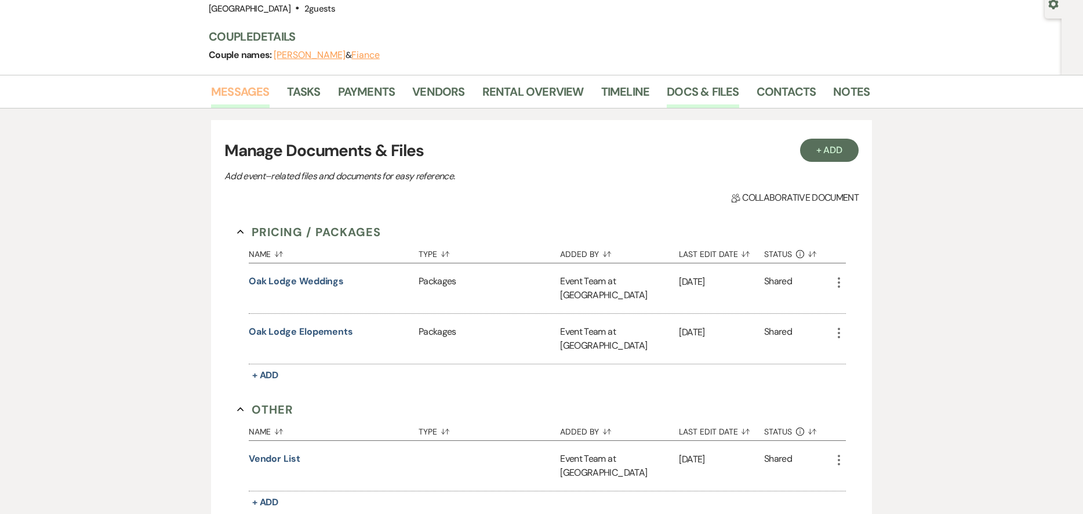
click at [233, 90] on link "Messages" at bounding box center [240, 95] width 59 height 26
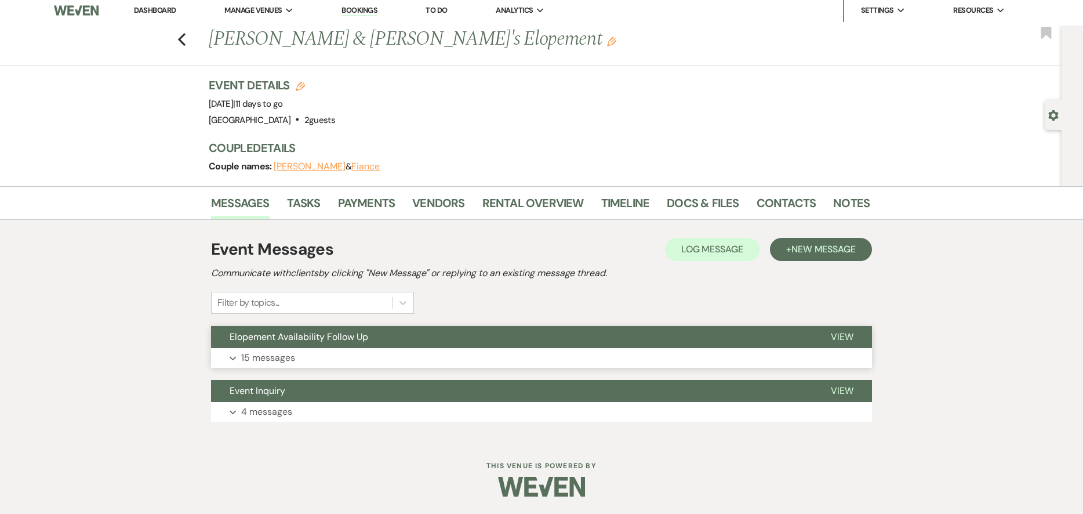
click at [403, 331] on button "Elopement Availability Follow Up" at bounding box center [511, 337] width 601 height 22
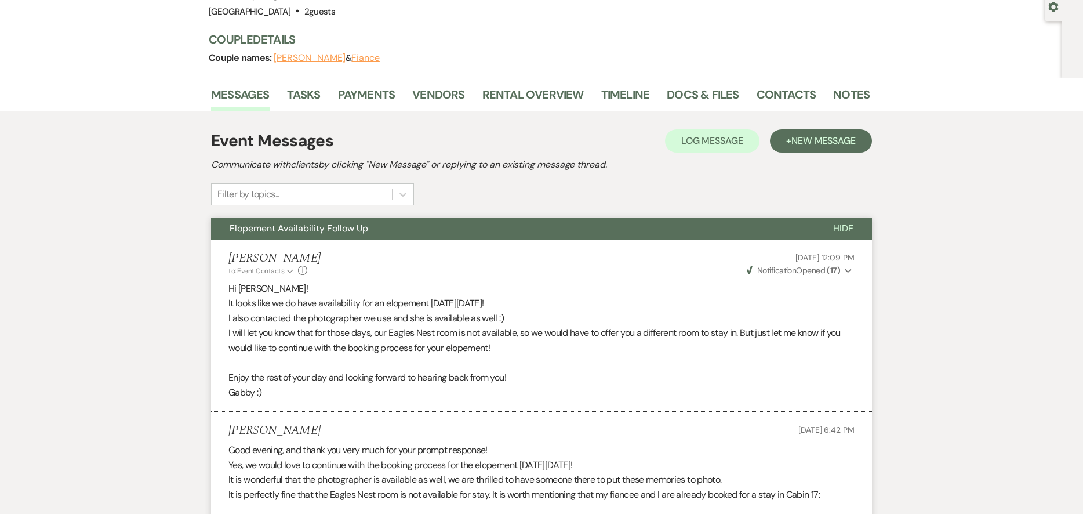
scroll to position [88, 0]
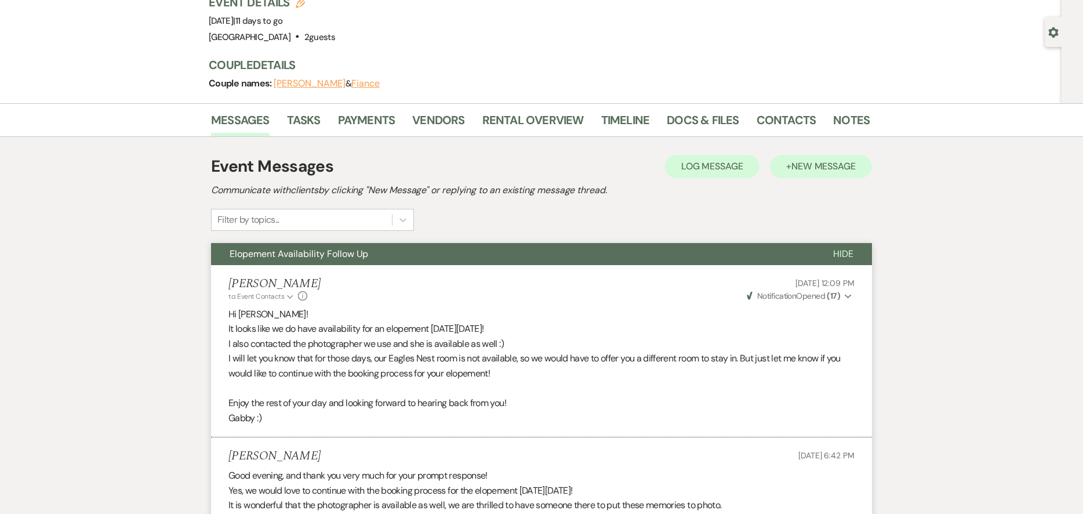
click at [836, 250] on span "Hide" at bounding box center [843, 254] width 20 height 12
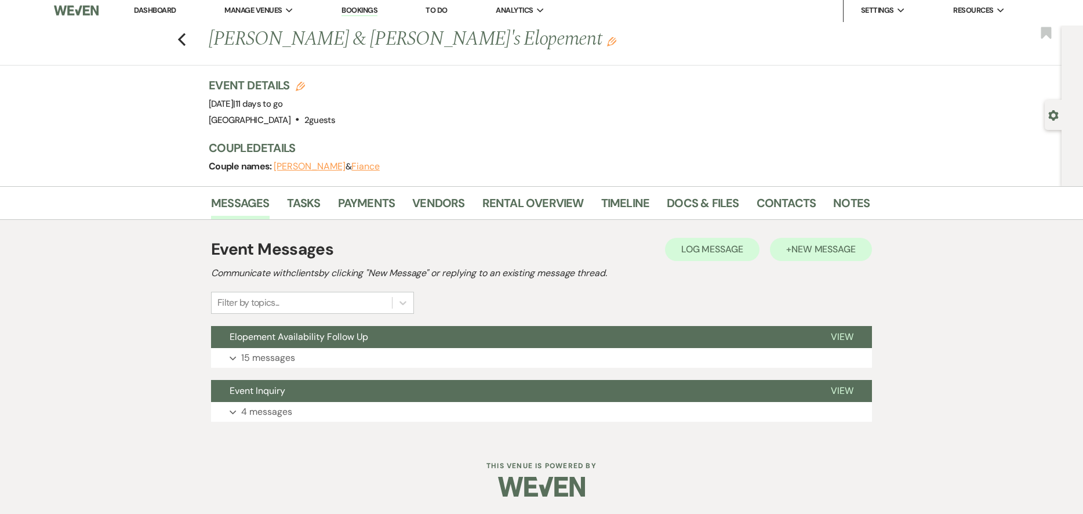
scroll to position [5, 0]
click at [818, 243] on span "New Message" at bounding box center [823, 249] width 64 height 12
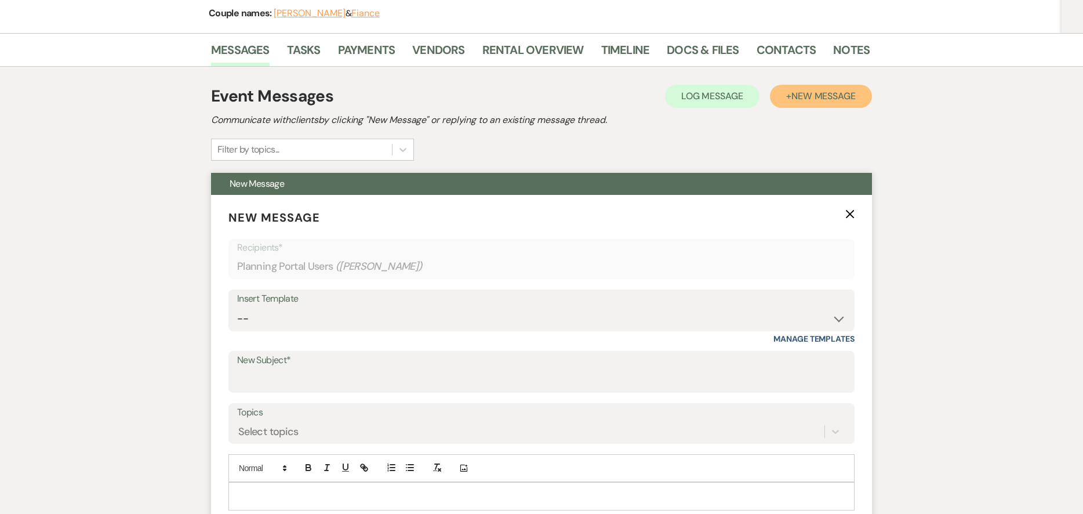
scroll to position [179, 0]
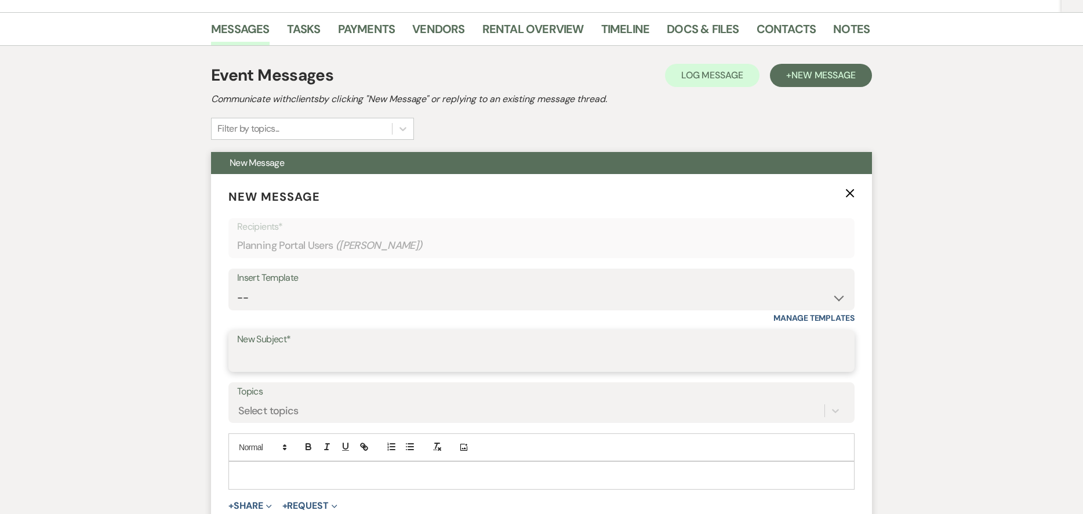
drag, startPoint x: 353, startPoint y: 362, endPoint x: 343, endPoint y: 351, distance: 15.2
click at [350, 361] on input "New Subject*" at bounding box center [541, 359] width 609 height 23
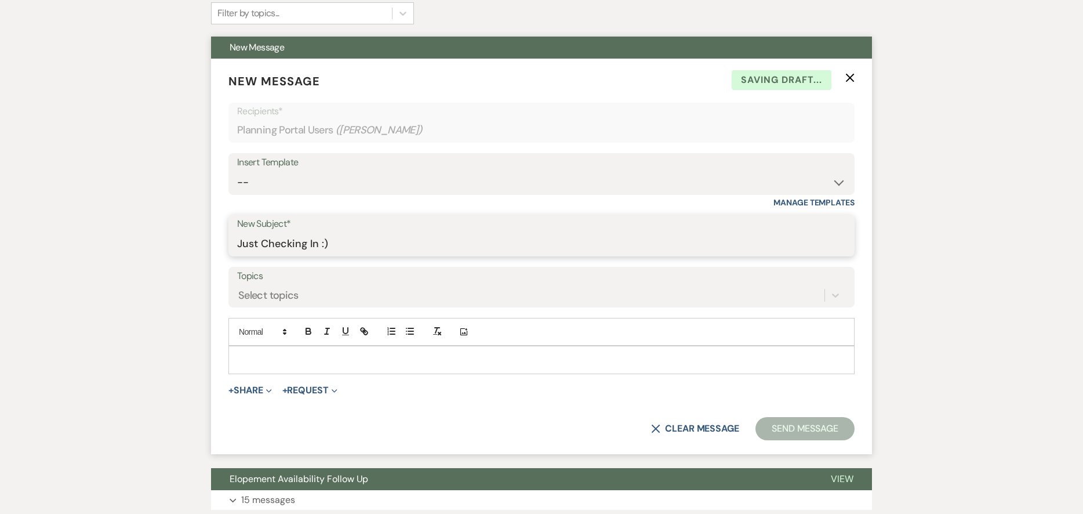
scroll to position [295, 0]
type input "Just Checking In :)"
click at [389, 353] on p at bounding box center [542, 358] width 608 height 13
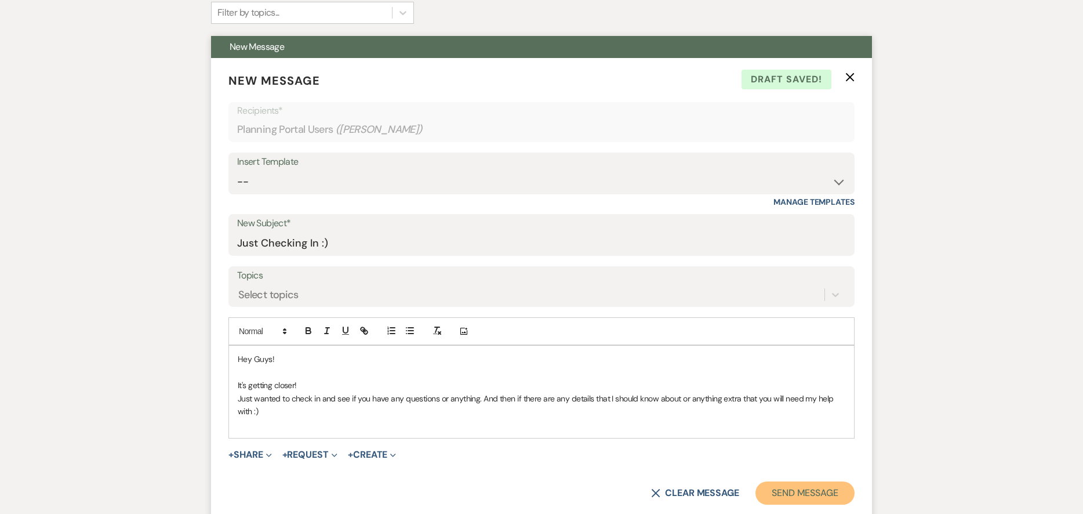
click at [795, 488] on button "Send Message" at bounding box center [804, 492] width 99 height 23
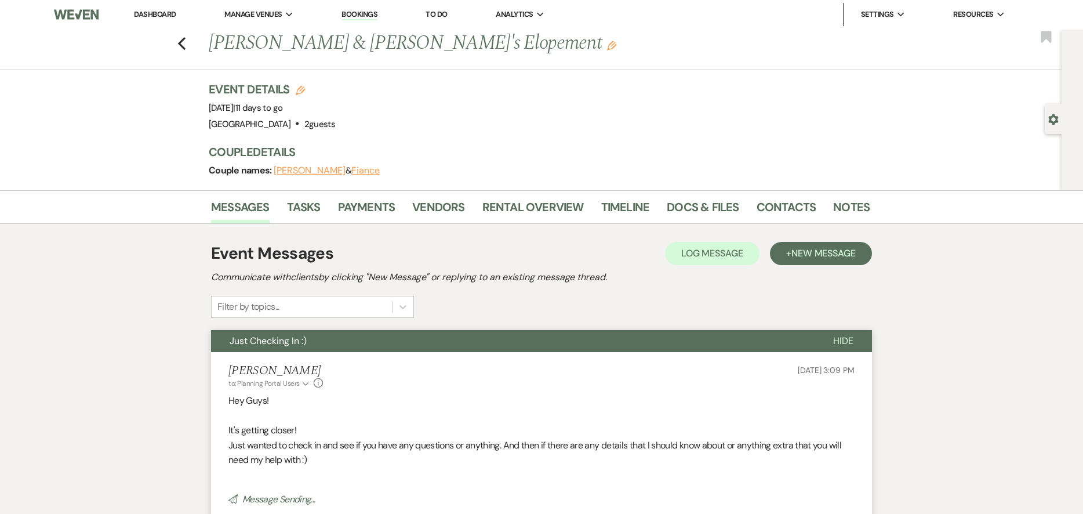
scroll to position [0, 0]
click at [186, 42] on use "button" at bounding box center [182, 44] width 8 height 13
select select "4"
select select "5"
select select "2"
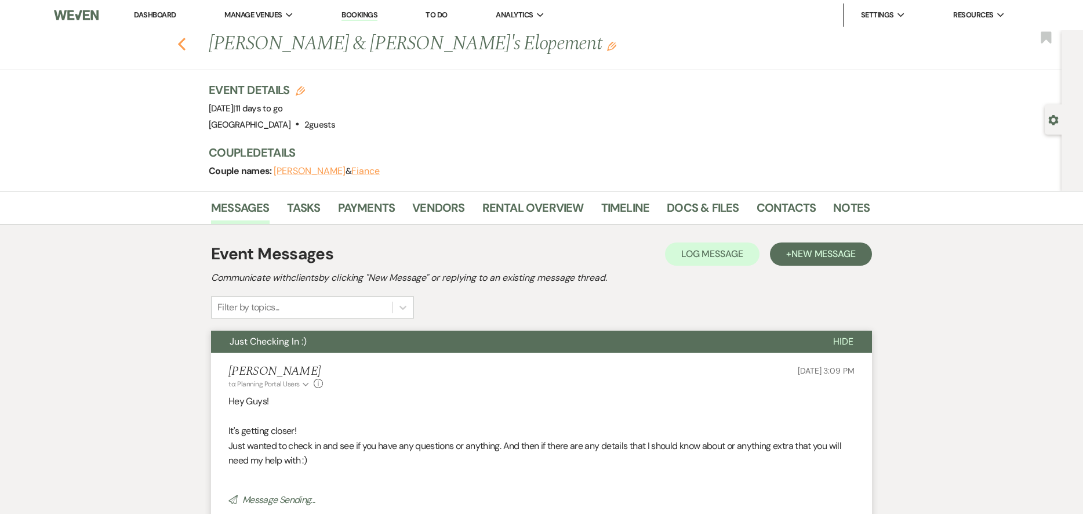
select select "4"
select select "8"
select select "5"
select select "2"
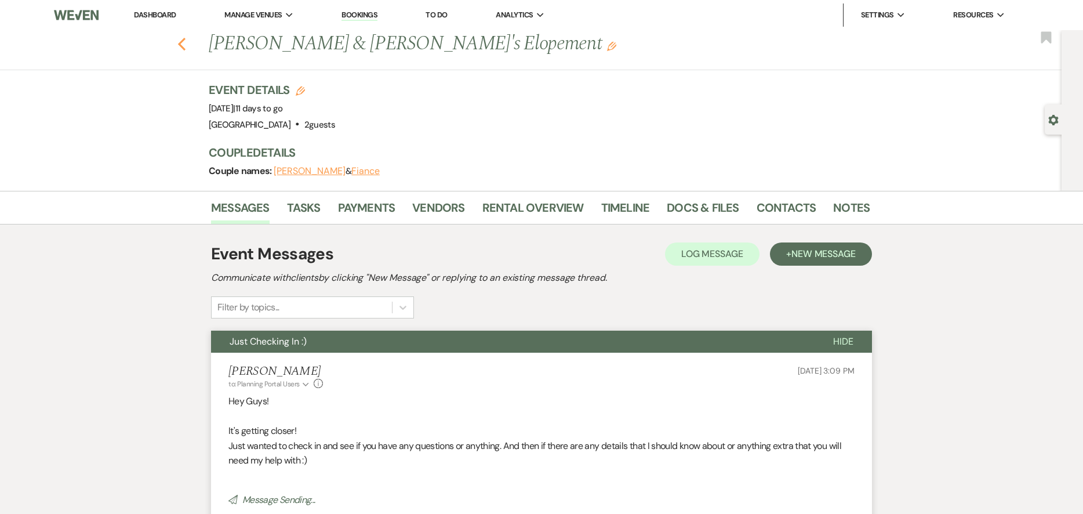
select select "8"
select select "5"
select select "8"
select select "5"
select select "8"
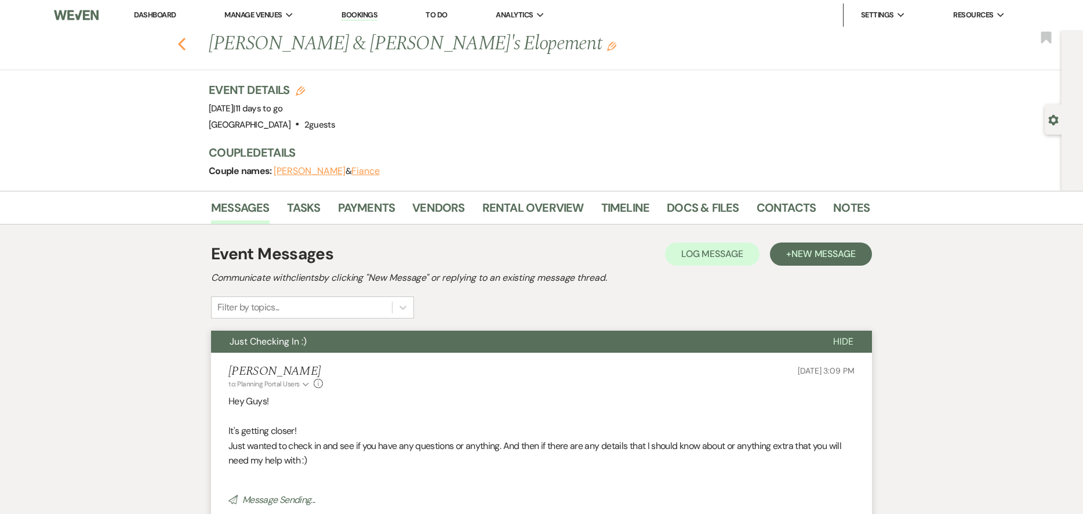
select select "8"
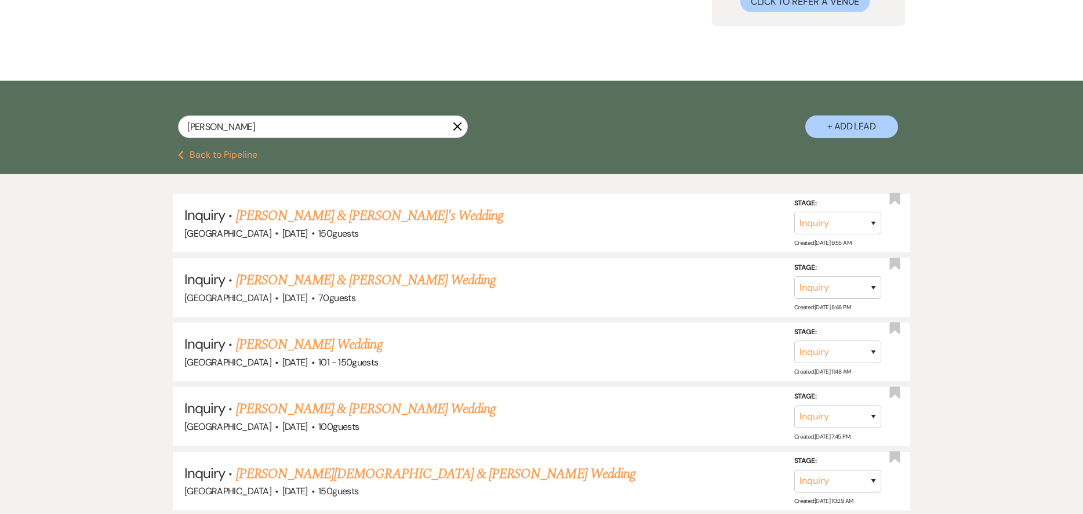
scroll to position [116, 0]
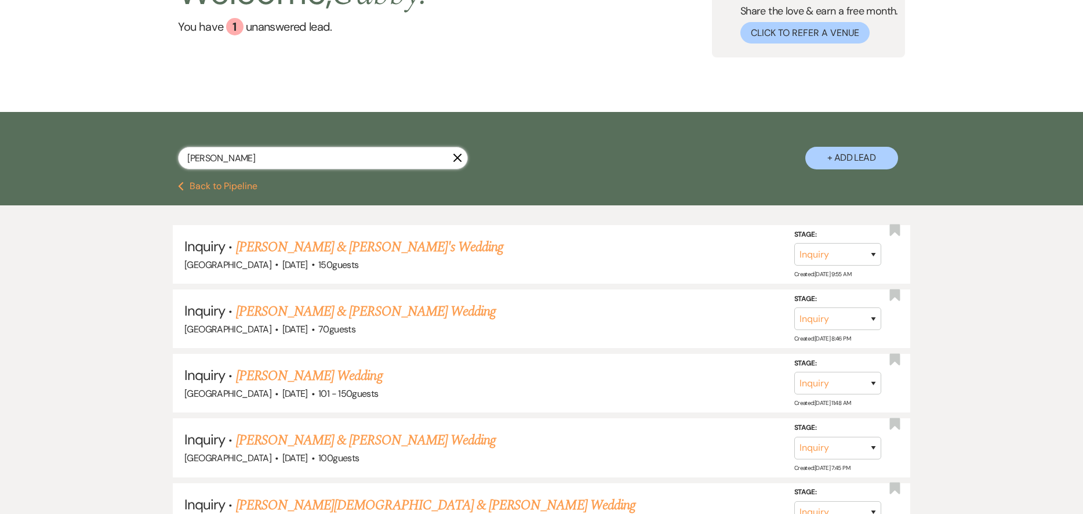
drag, startPoint x: 343, startPoint y: 159, endPoint x: 152, endPoint y: 149, distance: 191.6
click at [157, 151] on div "[PERSON_NAME] + Add Lead" at bounding box center [541, 148] width 835 height 61
type input "[PERSON_NAME]"
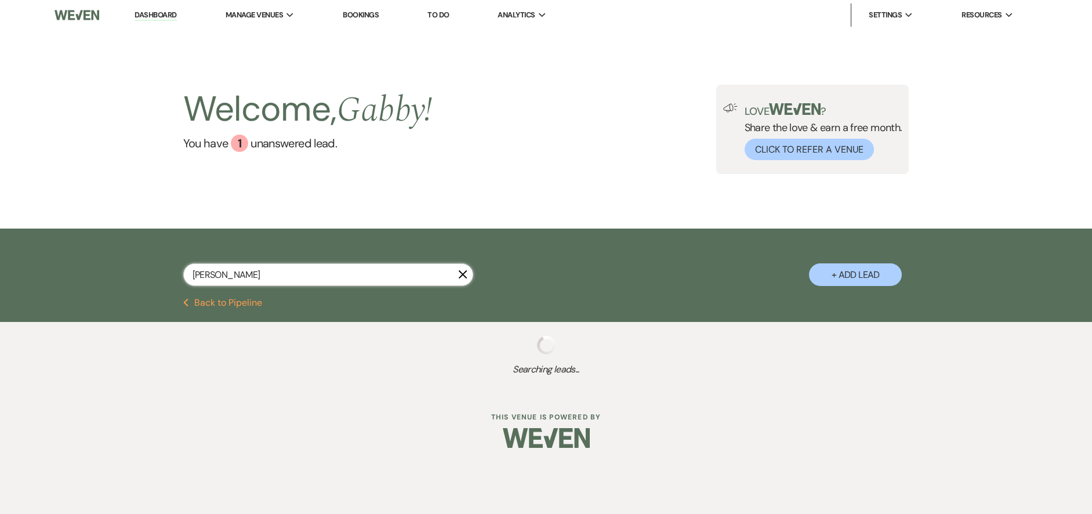
select select "8"
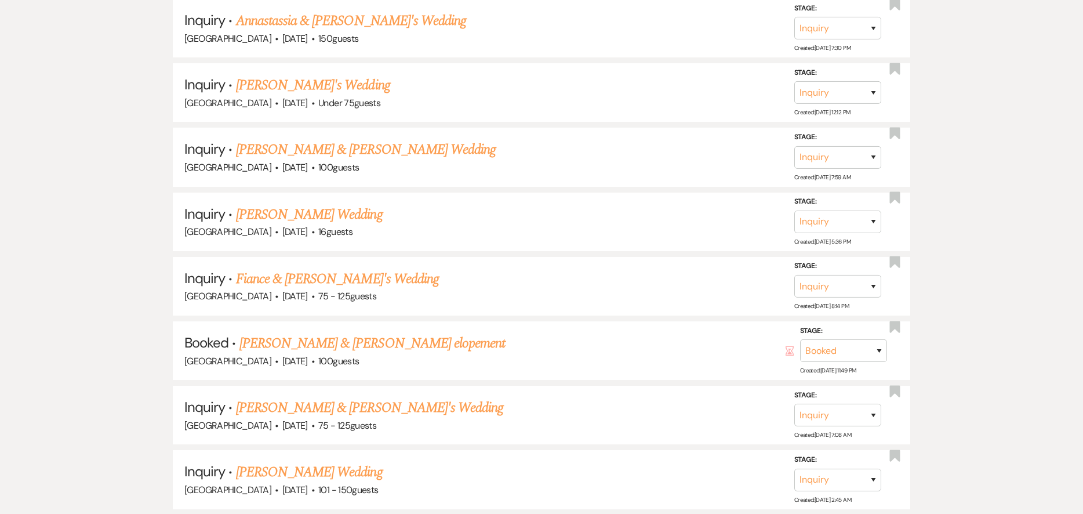
scroll to position [464, 0]
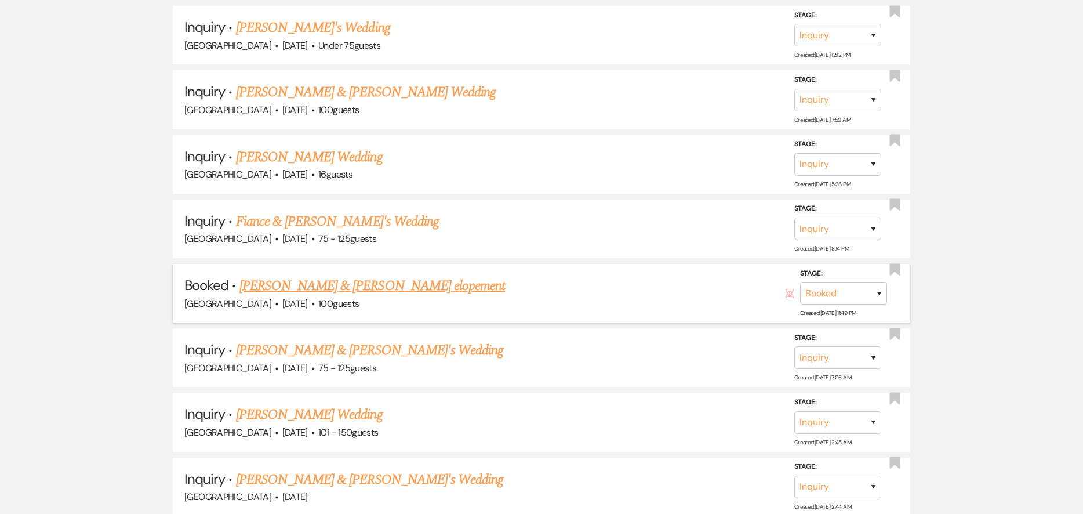
type input "[PERSON_NAME]"
click at [357, 289] on link "[PERSON_NAME] & [PERSON_NAME] elopement" at bounding box center [372, 285] width 266 height 21
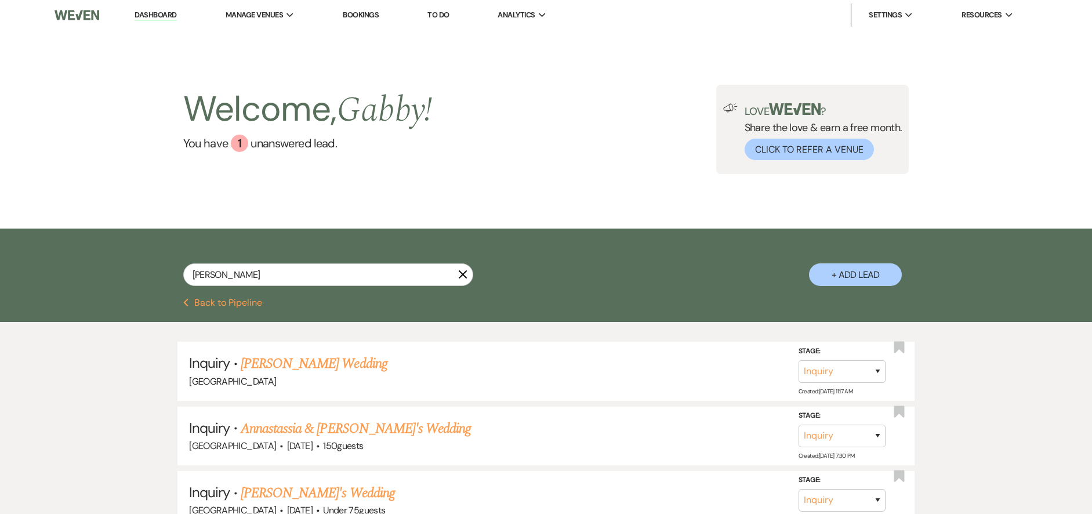
select select "5"
select select "13"
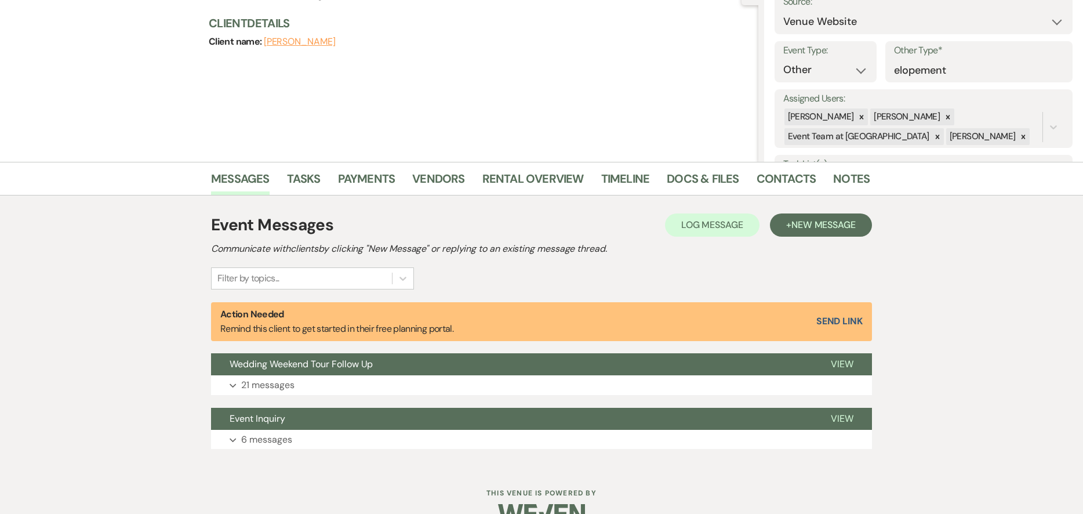
scroll to position [157, 0]
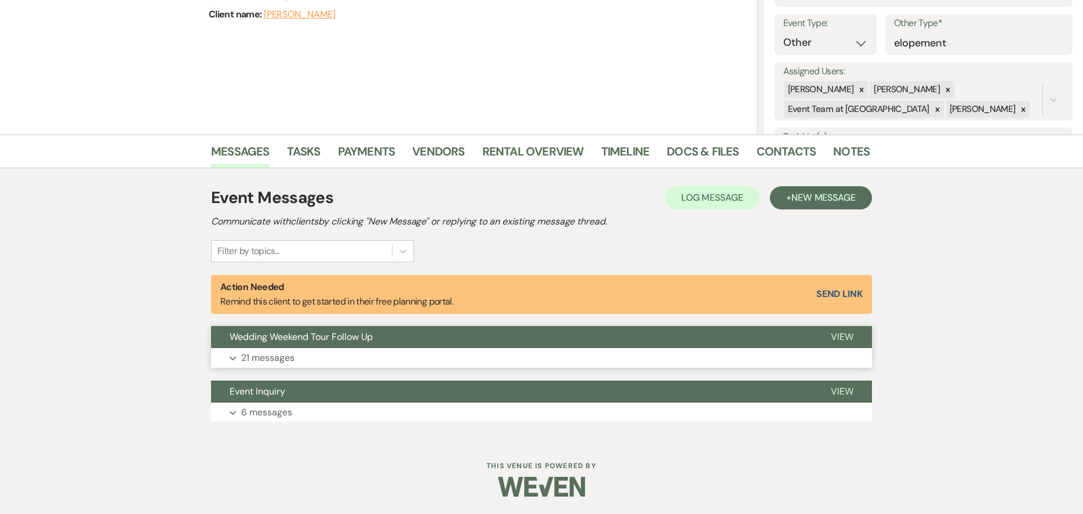
click at [405, 337] on button "Wedding Weekend Tour Follow Up" at bounding box center [511, 337] width 601 height 22
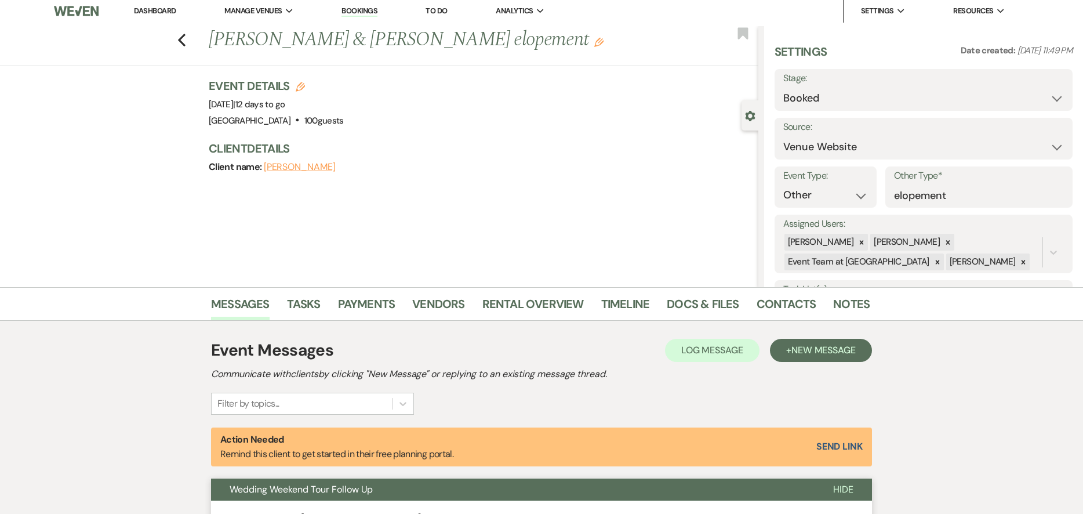
scroll to position [0, 0]
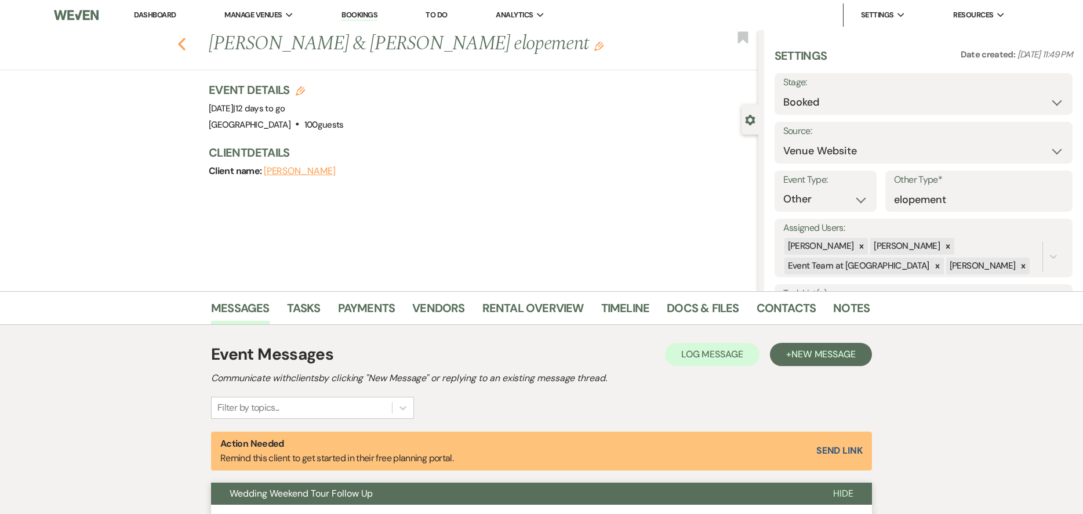
click at [183, 42] on icon "Previous" at bounding box center [181, 44] width 9 height 14
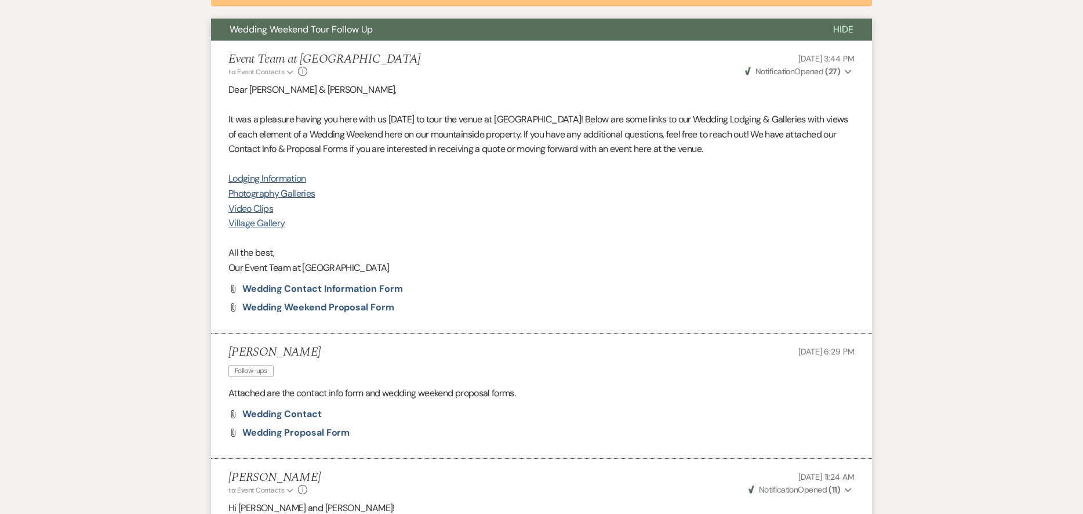
select select "8"
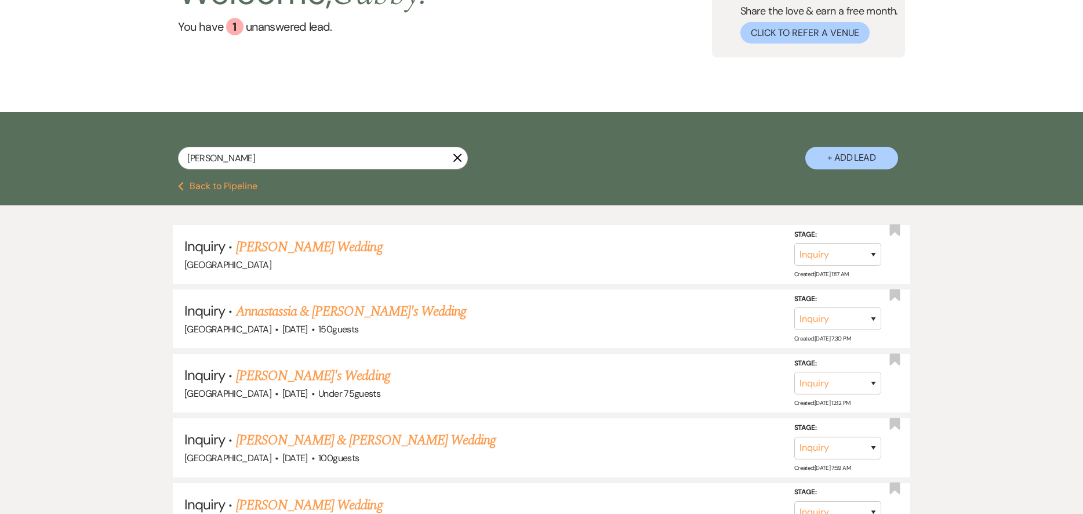
scroll to position [0, 0]
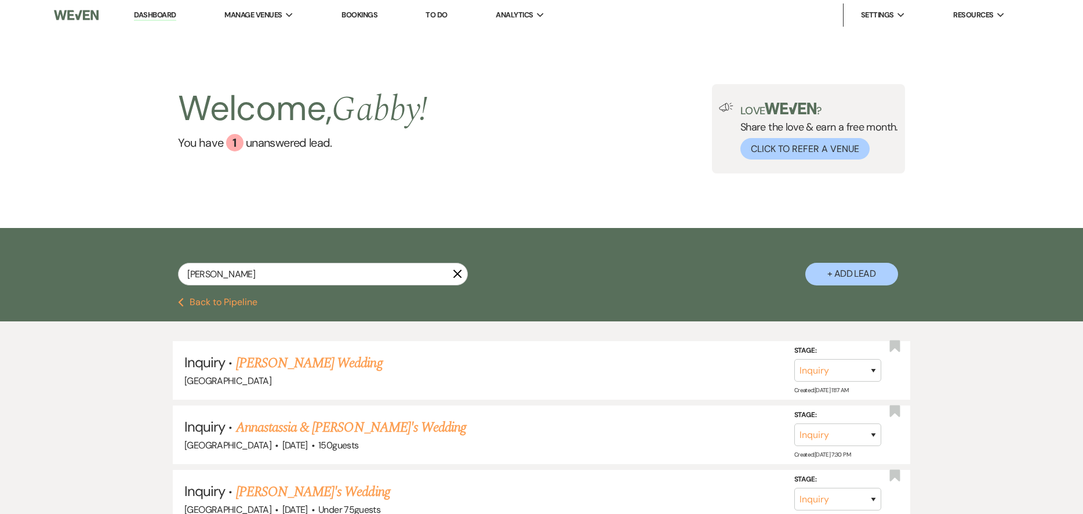
click at [172, 12] on link "Dashboard" at bounding box center [155, 15] width 42 height 11
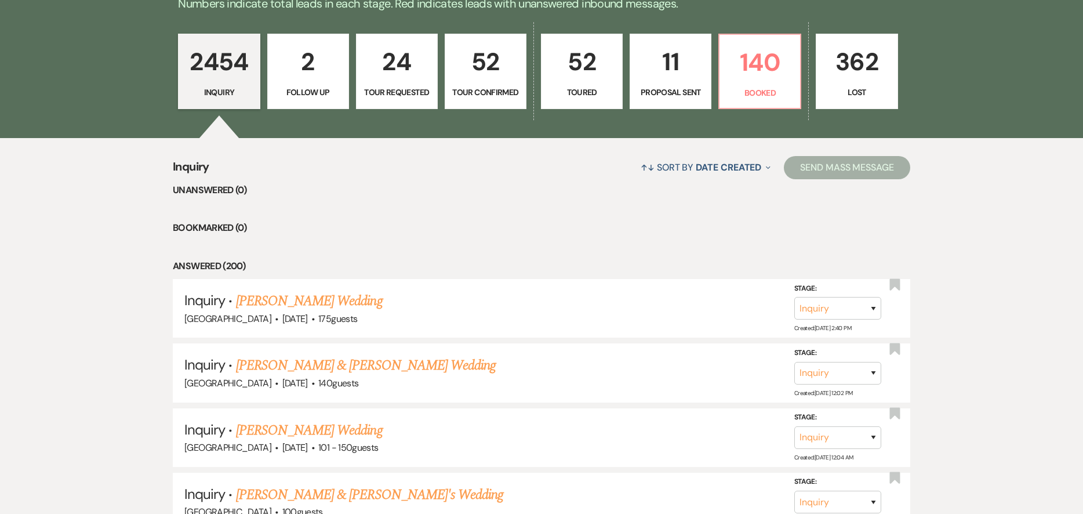
scroll to position [348, 0]
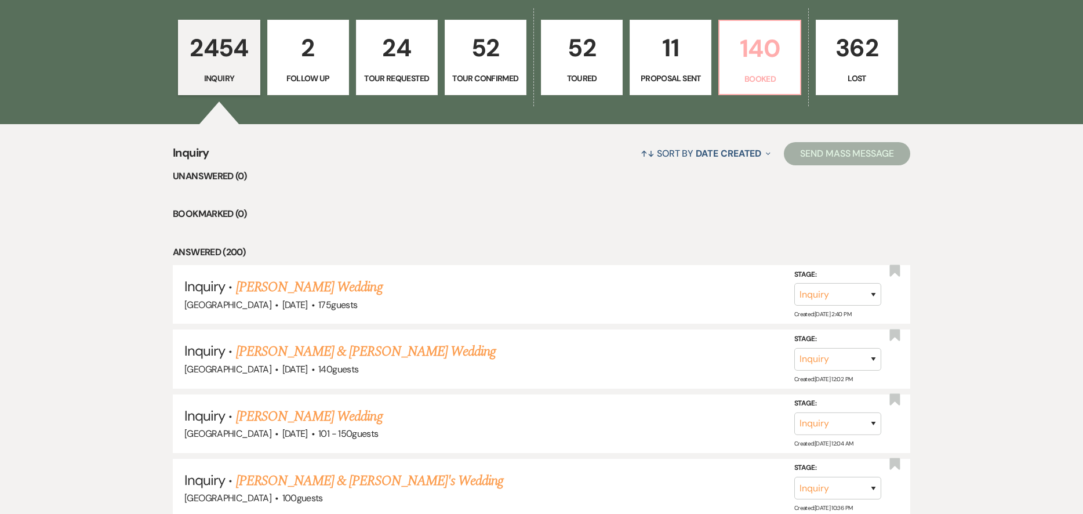
click at [784, 26] on link "140 Booked" at bounding box center [759, 57] width 83 height 75
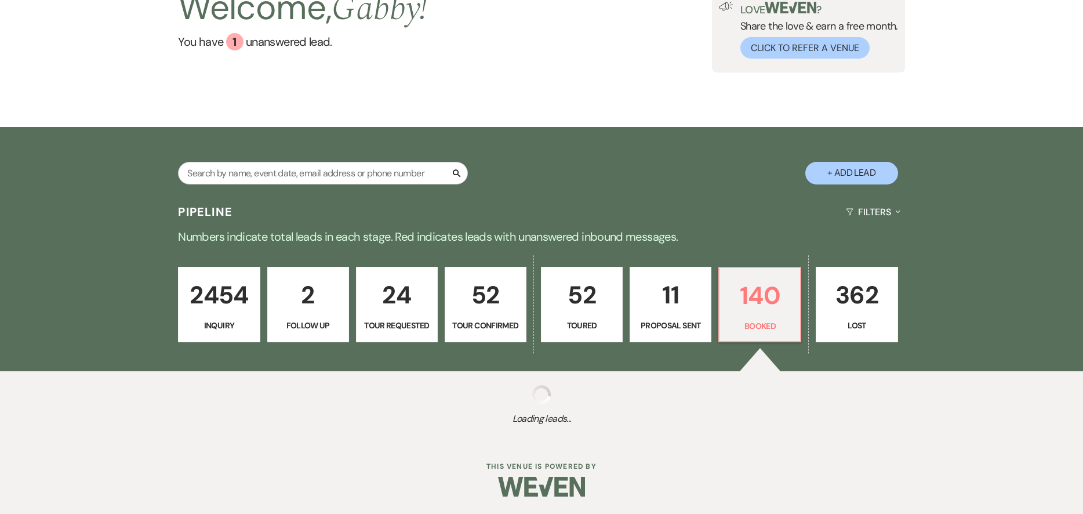
select select "7"
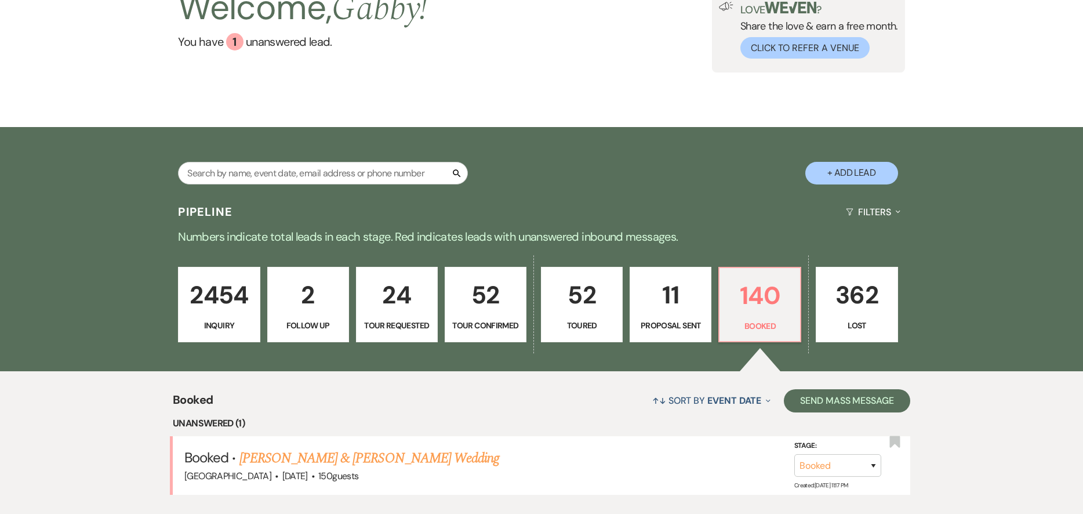
scroll to position [348, 0]
